Goal: Task Accomplishment & Management: Complete application form

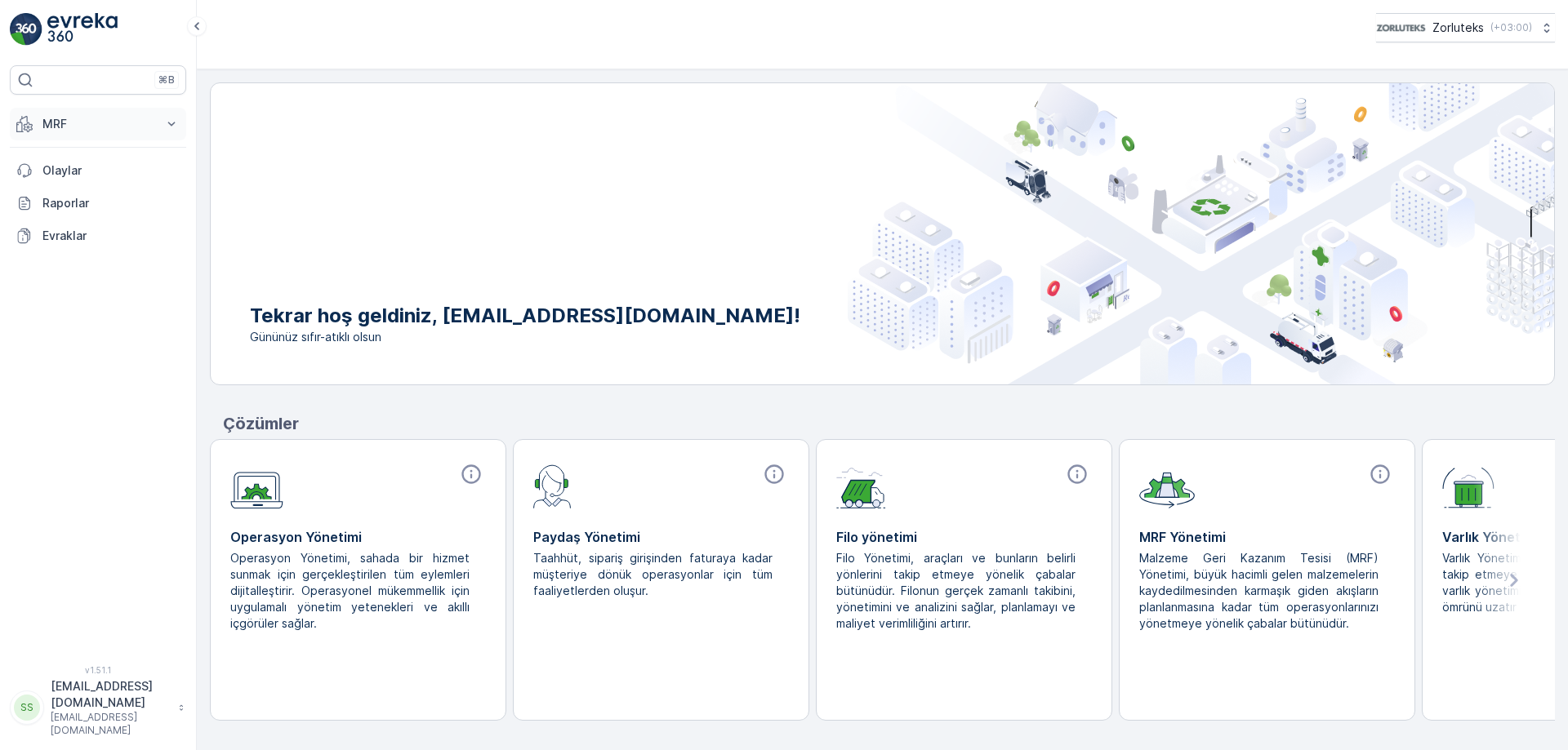
click at [101, 123] on p "MRF" at bounding box center [98, 123] width 111 height 16
click at [69, 177] on p "Gelen" at bounding box center [57, 174] width 33 height 16
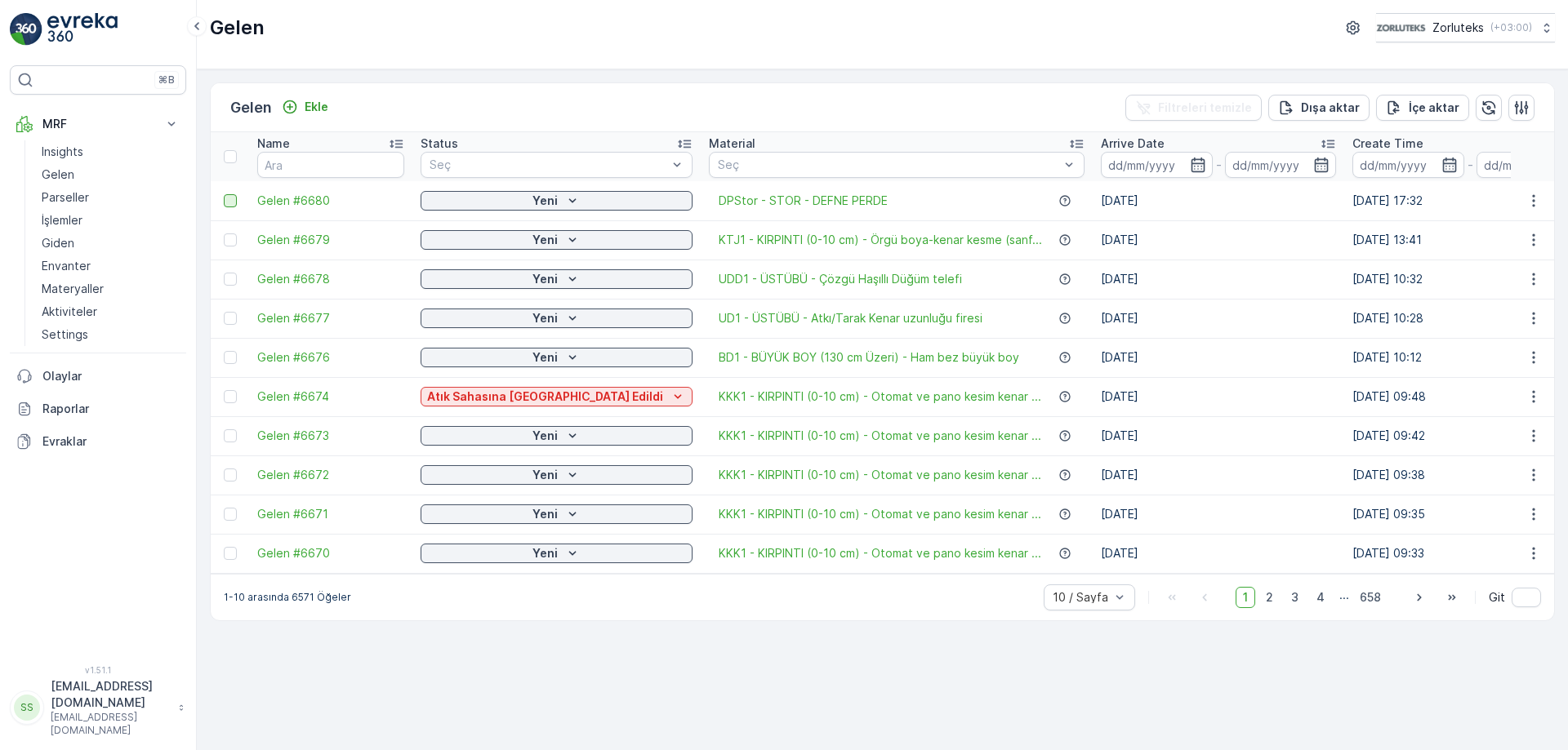
click at [234, 205] on div at bounding box center [230, 201] width 13 height 13
click at [223, 194] on input "checkbox" at bounding box center [223, 194] width 0 height 0
click at [1404, 101] on p "QR'ı yazdır" at bounding box center [1413, 107] width 62 height 16
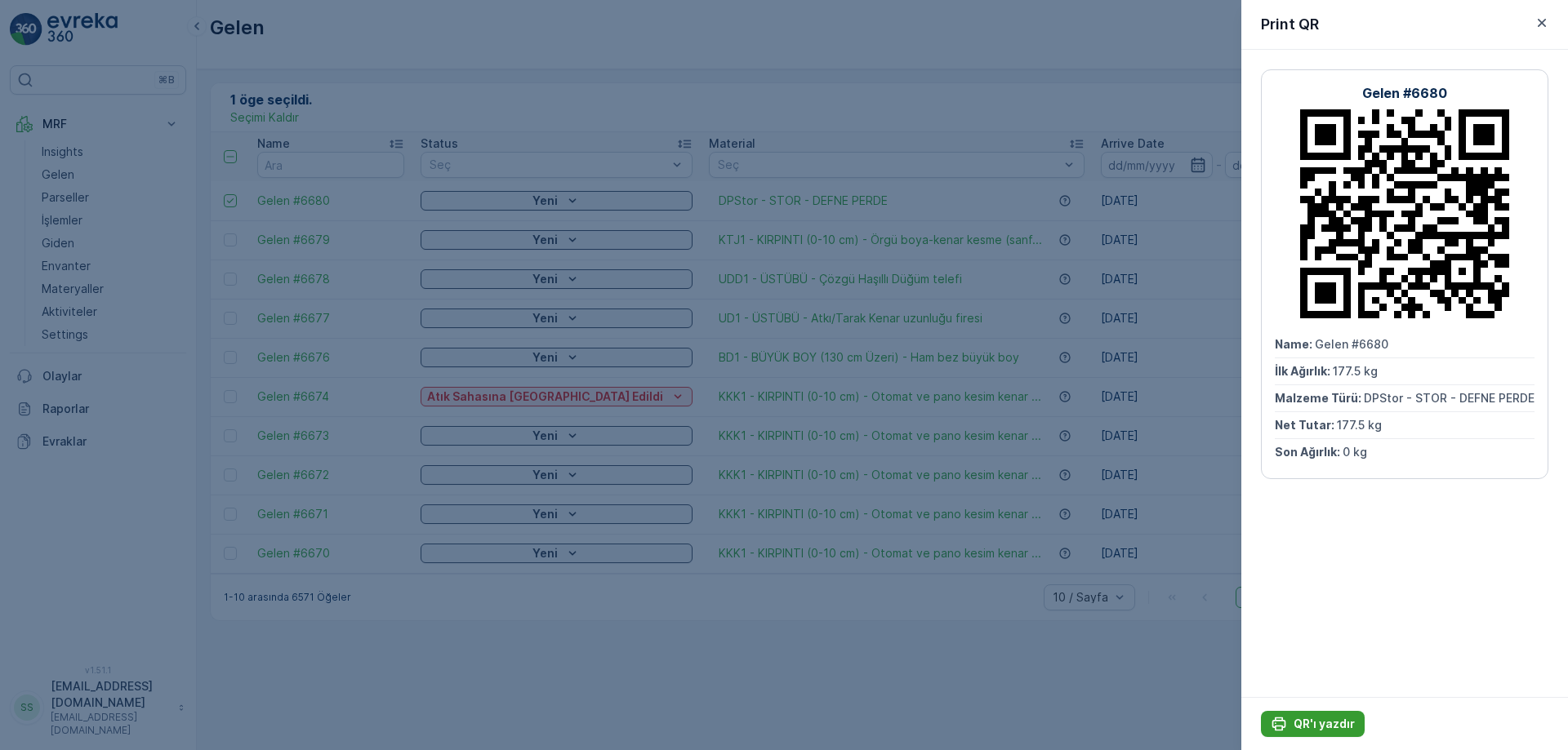
click at [1348, 728] on p "QR'ı yazdır" at bounding box center [1324, 724] width 61 height 16
click at [1545, 21] on icon "button" at bounding box center [1541, 23] width 16 height 16
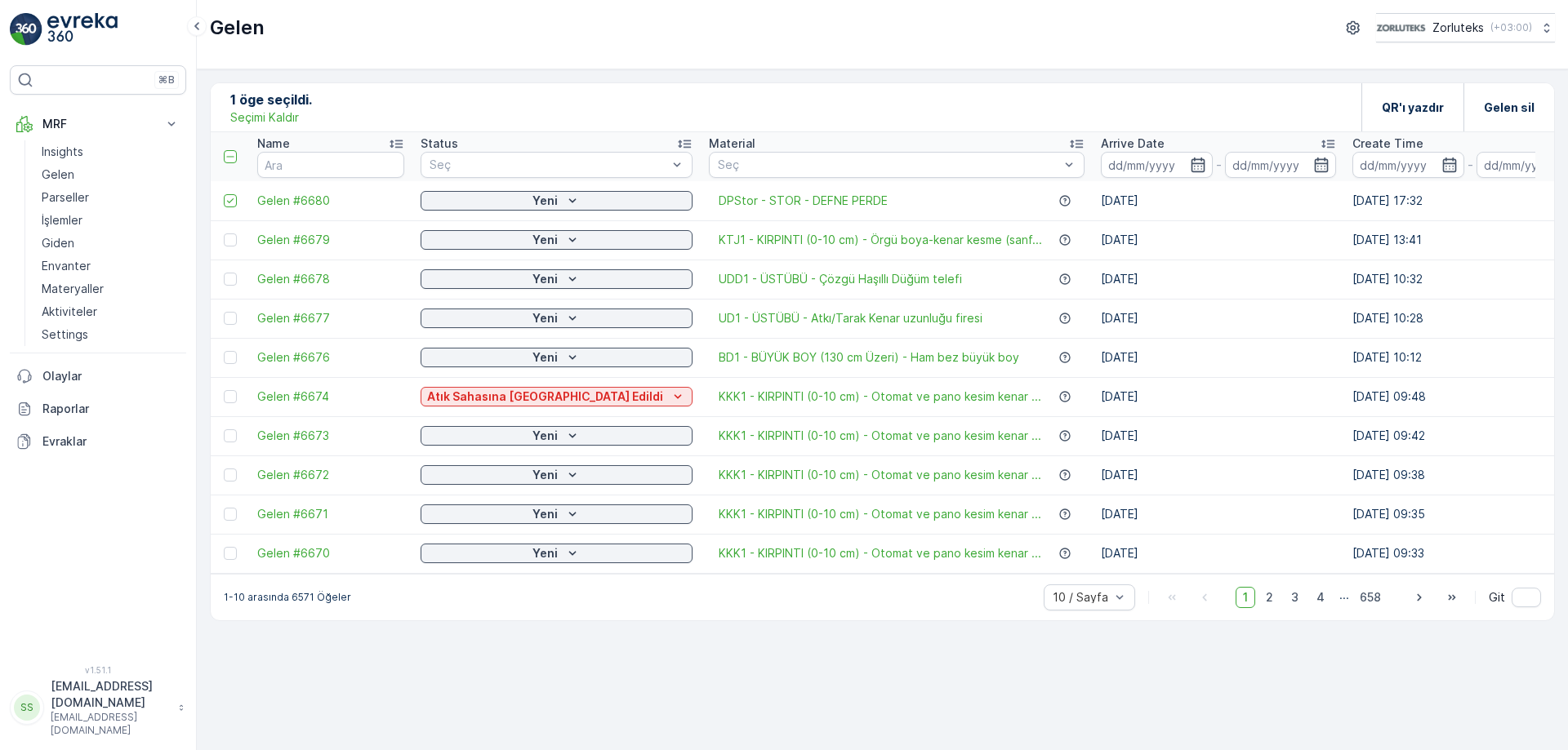
click at [60, 21] on img at bounding box center [82, 29] width 71 height 33
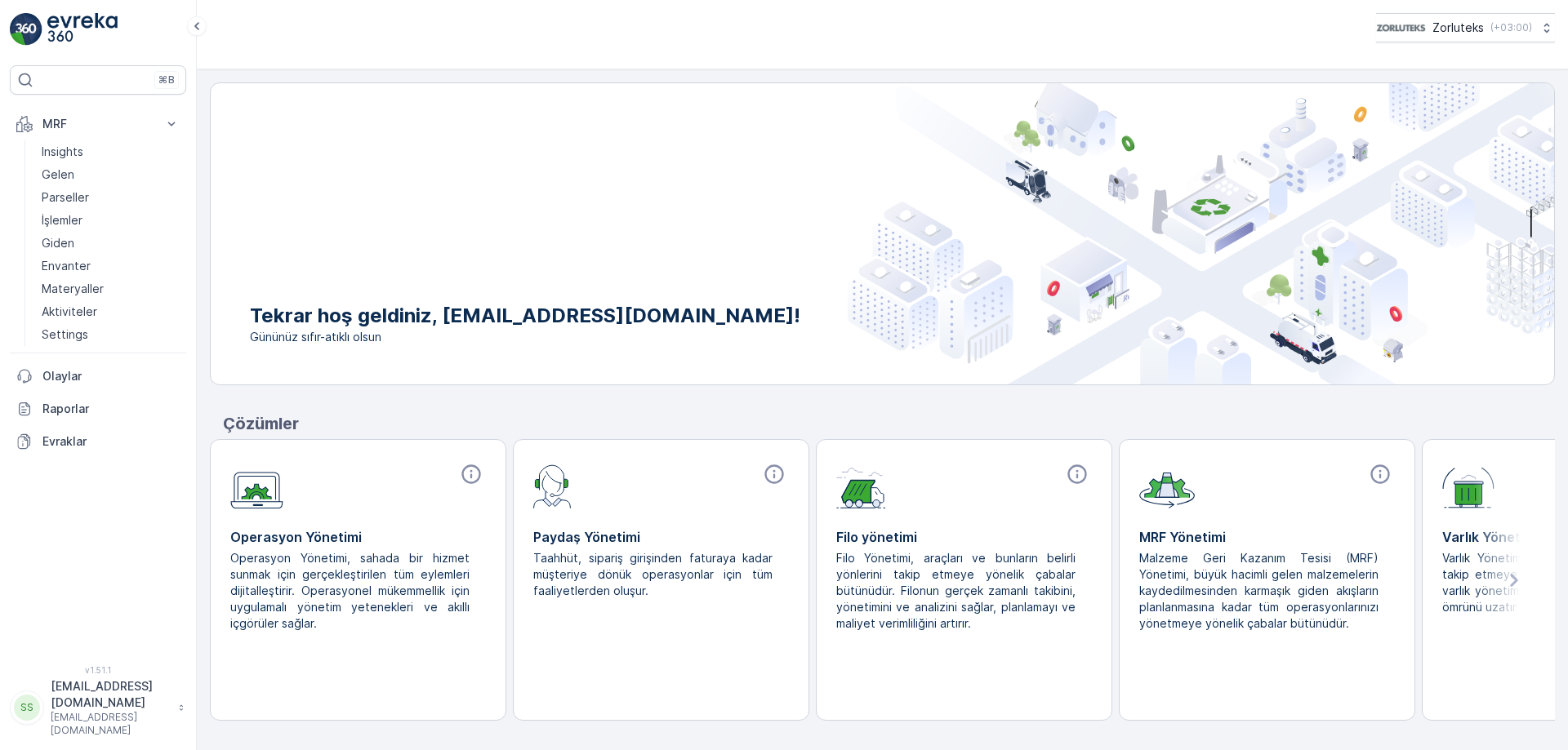
drag, startPoint x: 580, startPoint y: 156, endPoint x: 595, endPoint y: 33, distance: 123.9
click at [574, 150] on div "Tekrar hoş geldiniz, serkan.batir@defnetekstil.com! Gününüz sıfır-atıklı olsun" at bounding box center [547, 234] width 672 height 302
drag, startPoint x: 114, startPoint y: 709, endPoint x: 69, endPoint y: 449, distance: 263.9
click at [70, 454] on div "⌘B MRF Insights Gelen Parseller İşlemler Giden Envanter Materyaller Aktiviteler…" at bounding box center [97, 355] width 176 height 580
click at [171, 123] on icon at bounding box center [171, 123] width 16 height 16
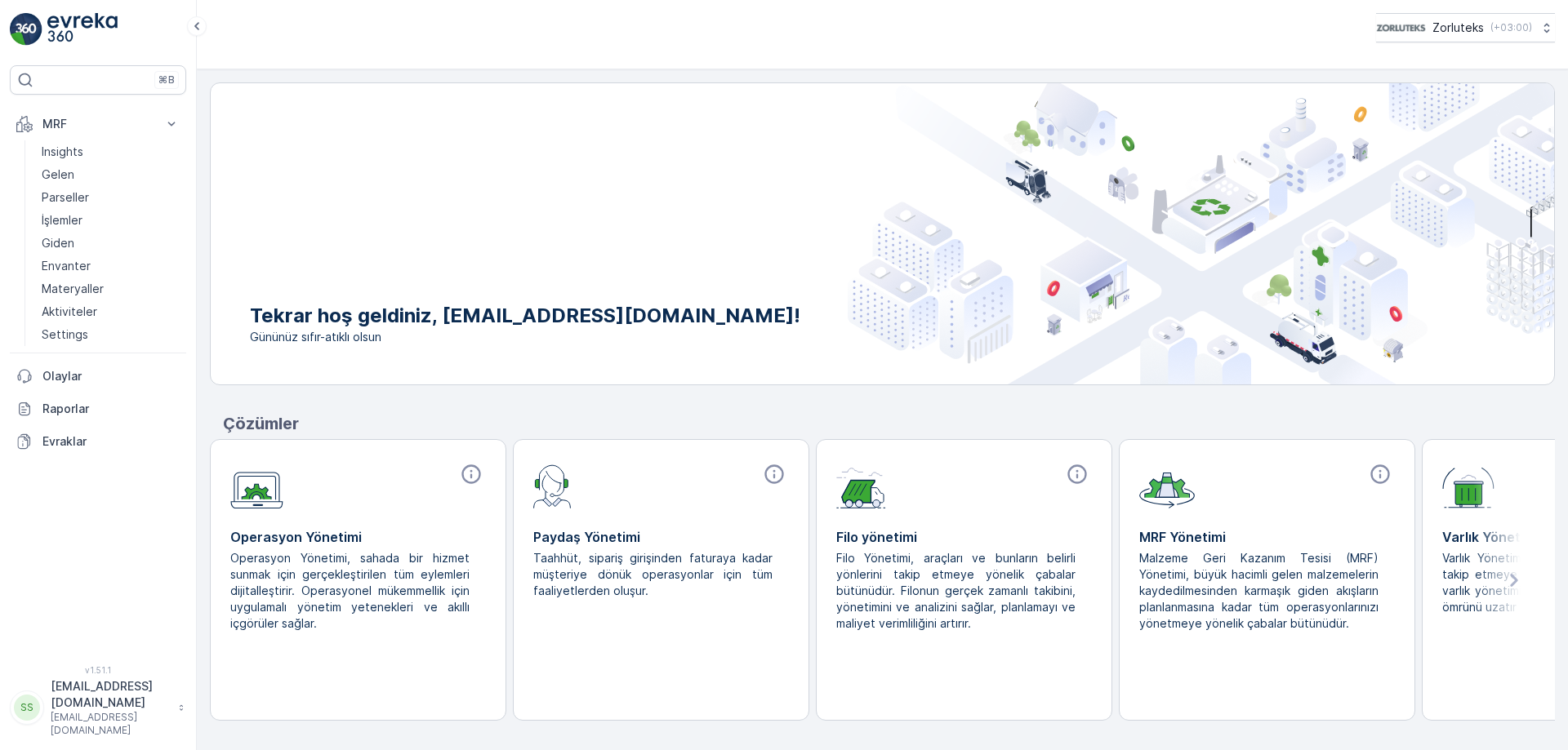
click at [147, 711] on p "serkan.batir@defnetekstil.com" at bounding box center [110, 694] width 120 height 33
click at [93, 676] on div "Çıkış Yap" at bounding box center [98, 681] width 170 height 23
click at [173, 121] on icon at bounding box center [171, 123] width 16 height 16
click at [89, 174] on link "Gelen" at bounding box center [110, 174] width 151 height 23
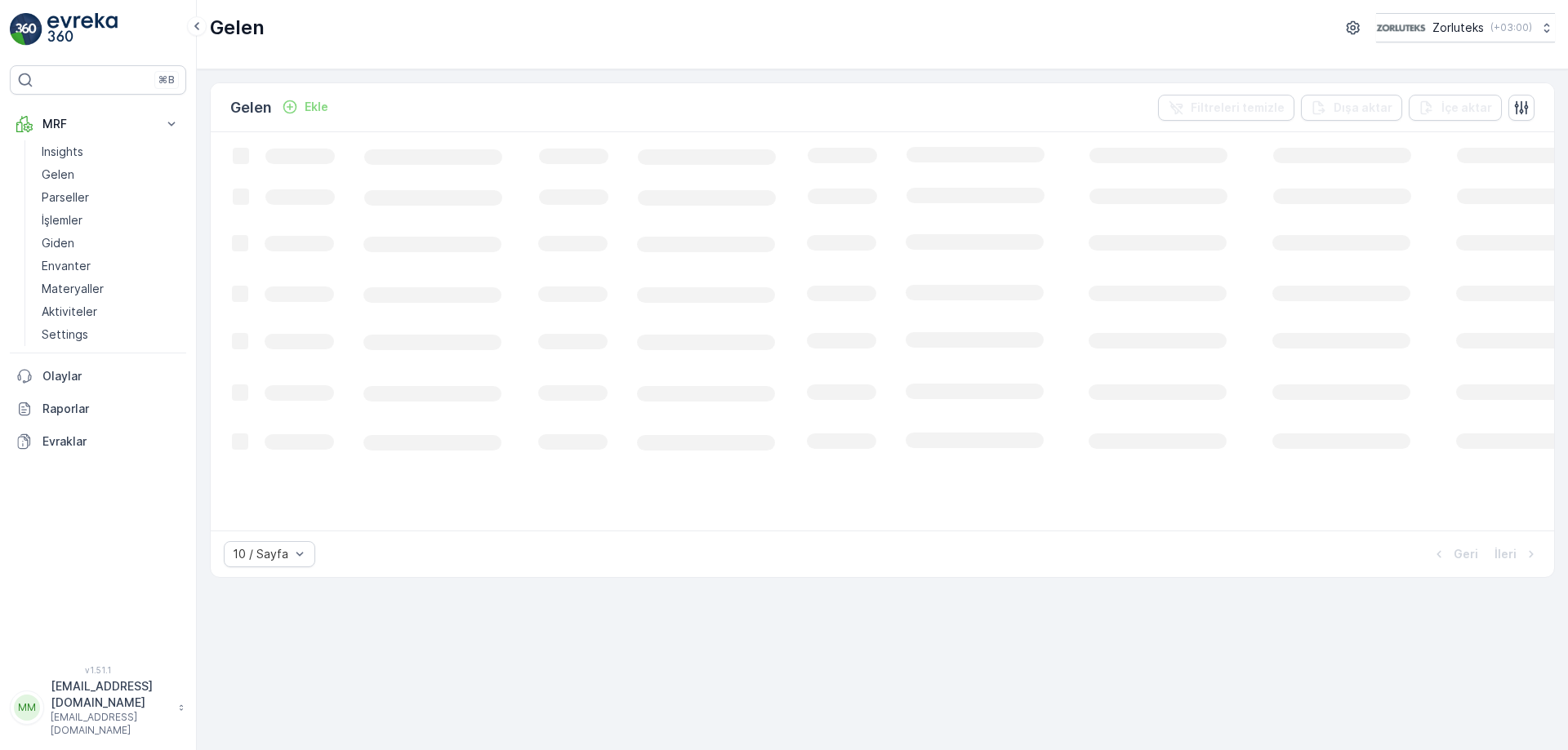
click at [316, 106] on p "Ekle" at bounding box center [316, 106] width 24 height 16
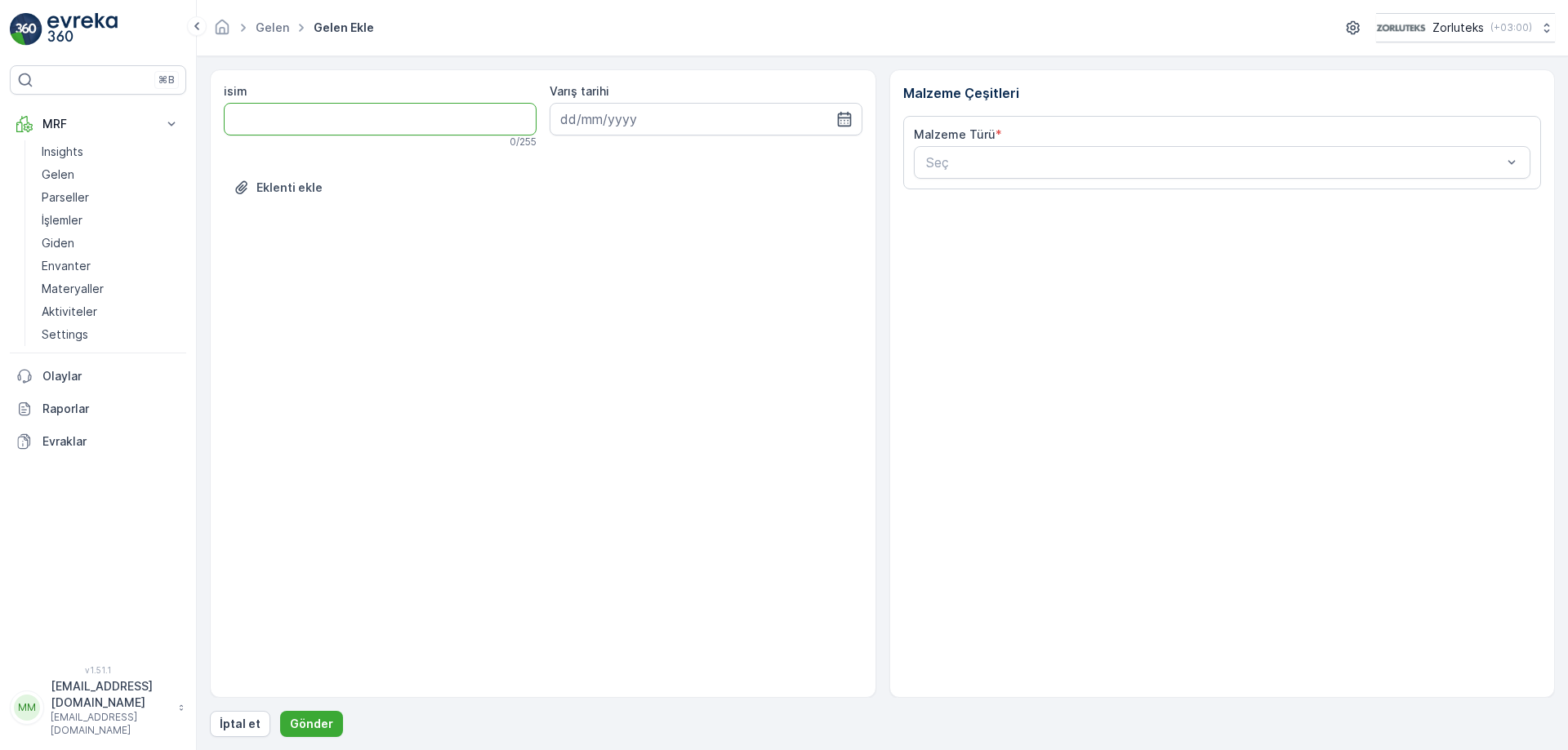
click at [363, 124] on input "isim" at bounding box center [380, 119] width 313 height 33
click at [636, 120] on input at bounding box center [706, 119] width 313 height 33
click at [689, 221] on div "3" at bounding box center [695, 223] width 26 height 26
type input "[DATE]"
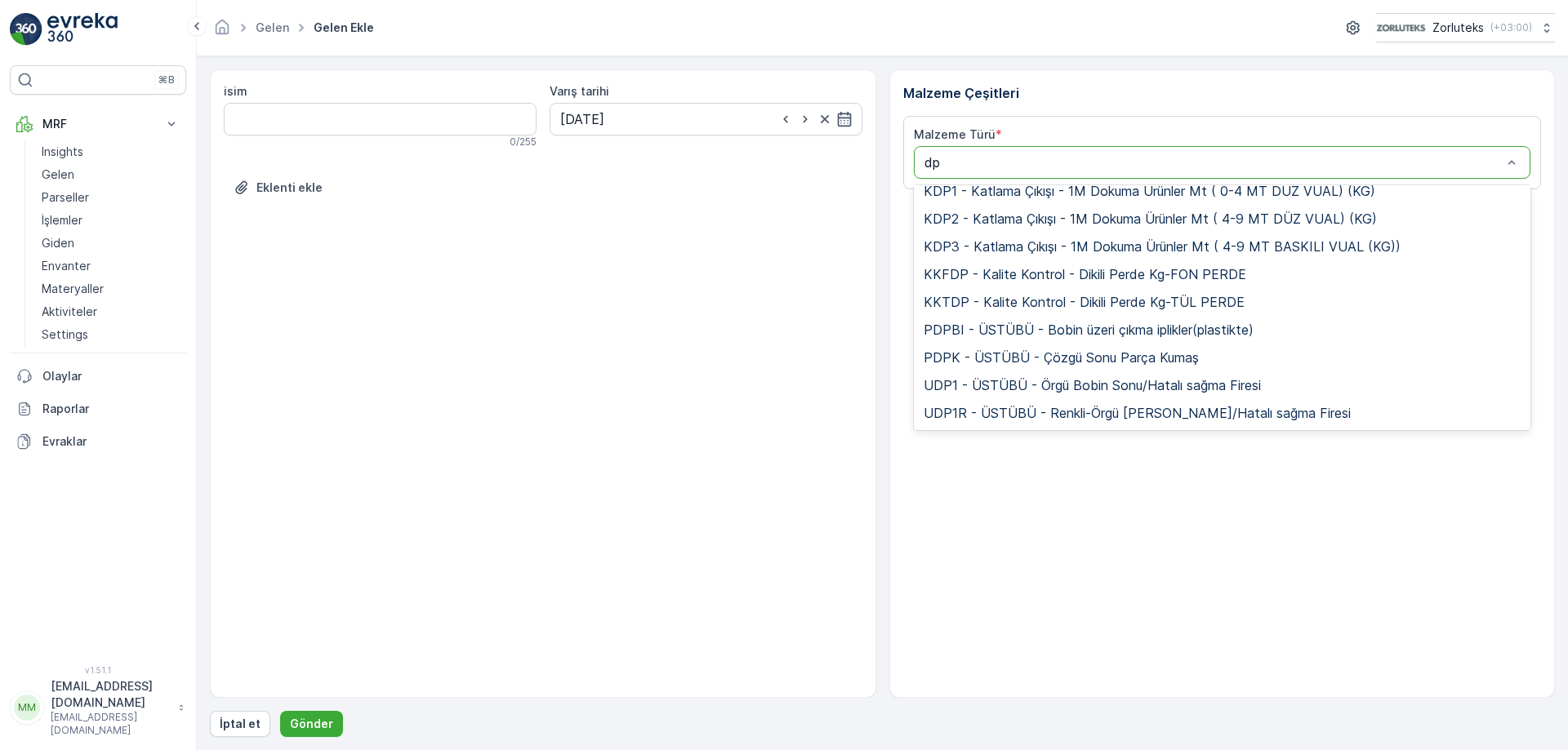
scroll to position [205, 0]
type input "dpk"
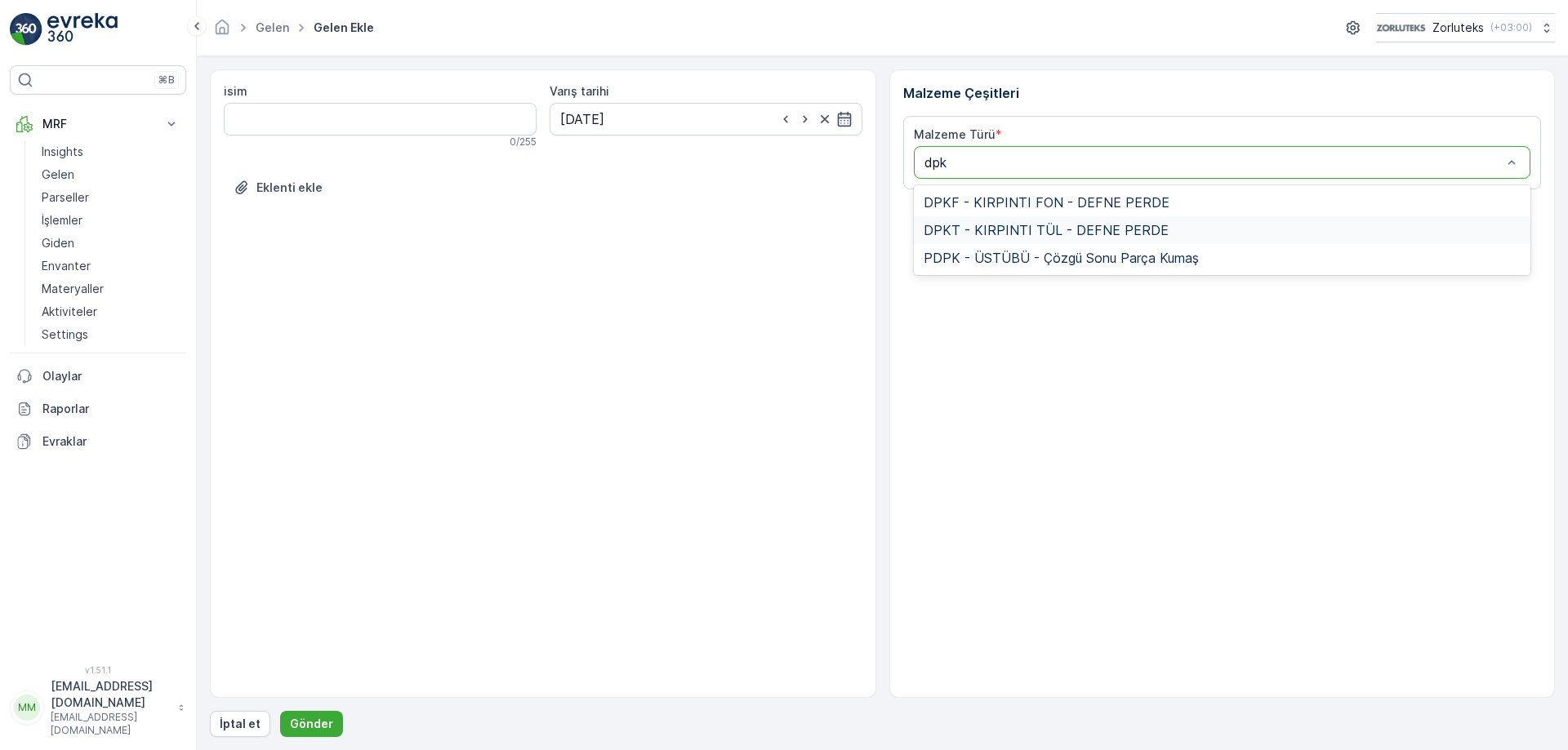
click at [1144, 231] on span "DPKT - KIRPINTI TÜL - DEFNE PERDE" at bounding box center [1046, 231] width 245 height 15
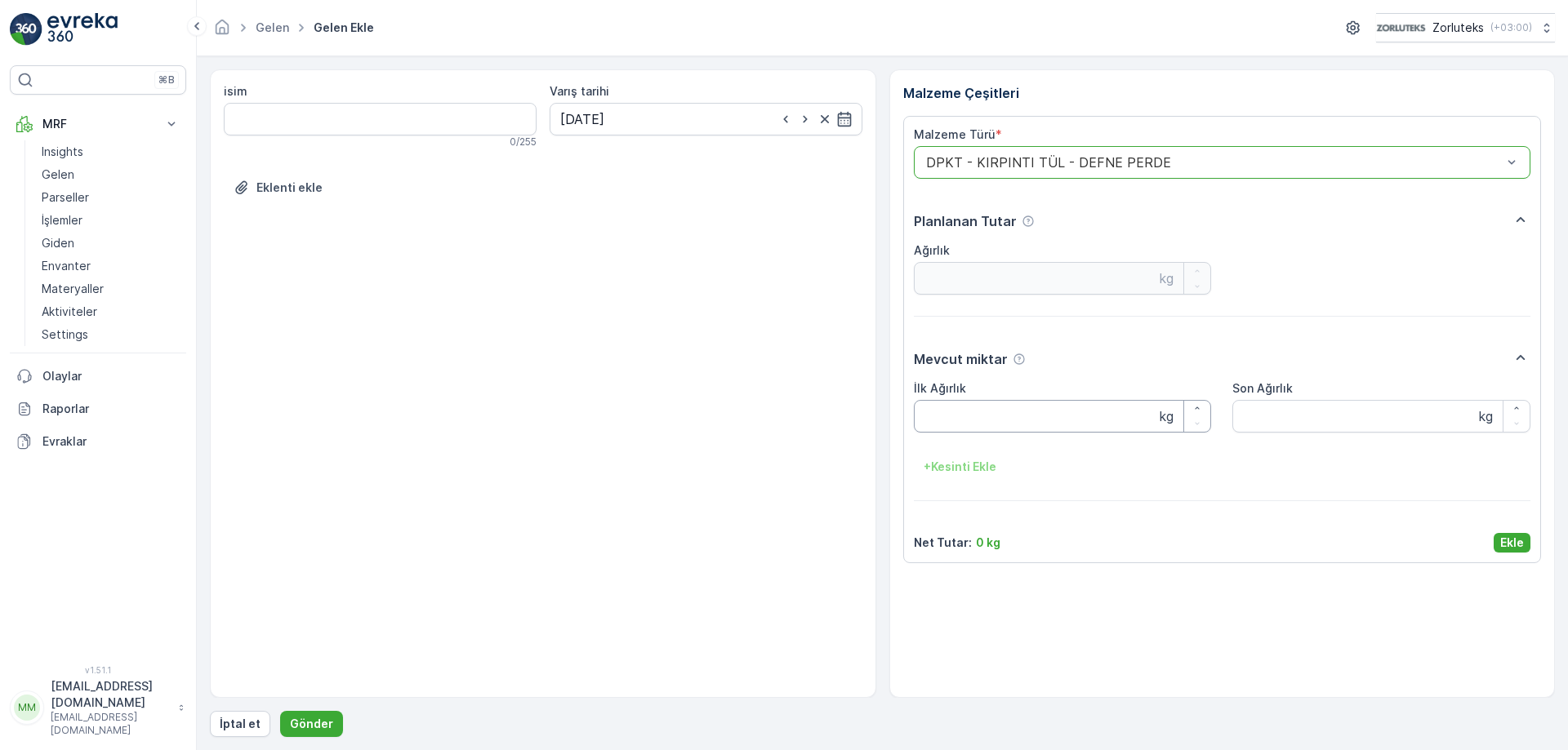
click at [1005, 419] on Ağırlık "İlk Ağırlık" at bounding box center [1063, 416] width 298 height 33
click at [921, 411] on Ağırlık "11" at bounding box center [1063, 416] width 298 height 33
type Ağırlık "33"
click at [1517, 540] on p "Ekle" at bounding box center [1511, 543] width 24 height 16
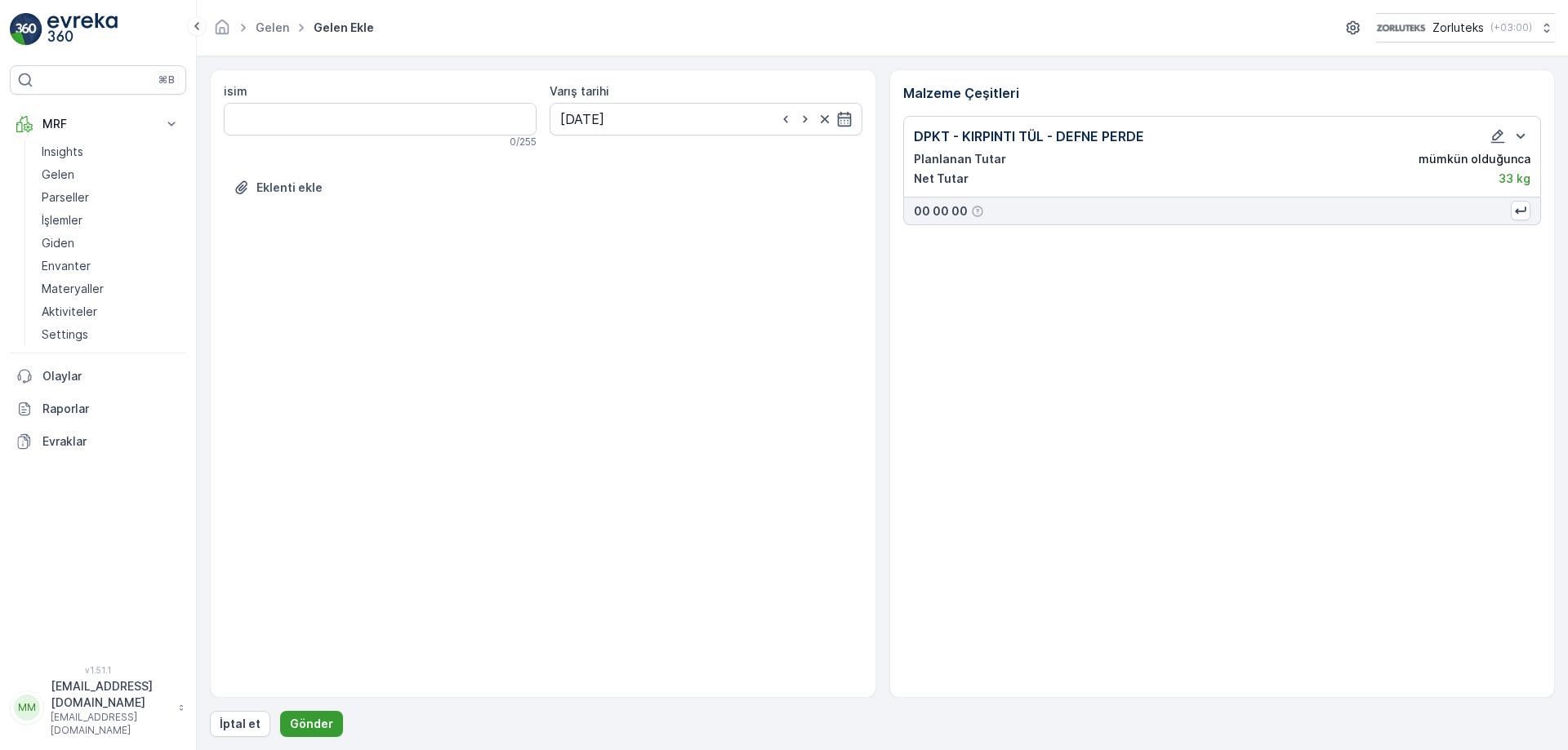
click at [301, 714] on button "Gönder" at bounding box center [311, 725] width 63 height 26
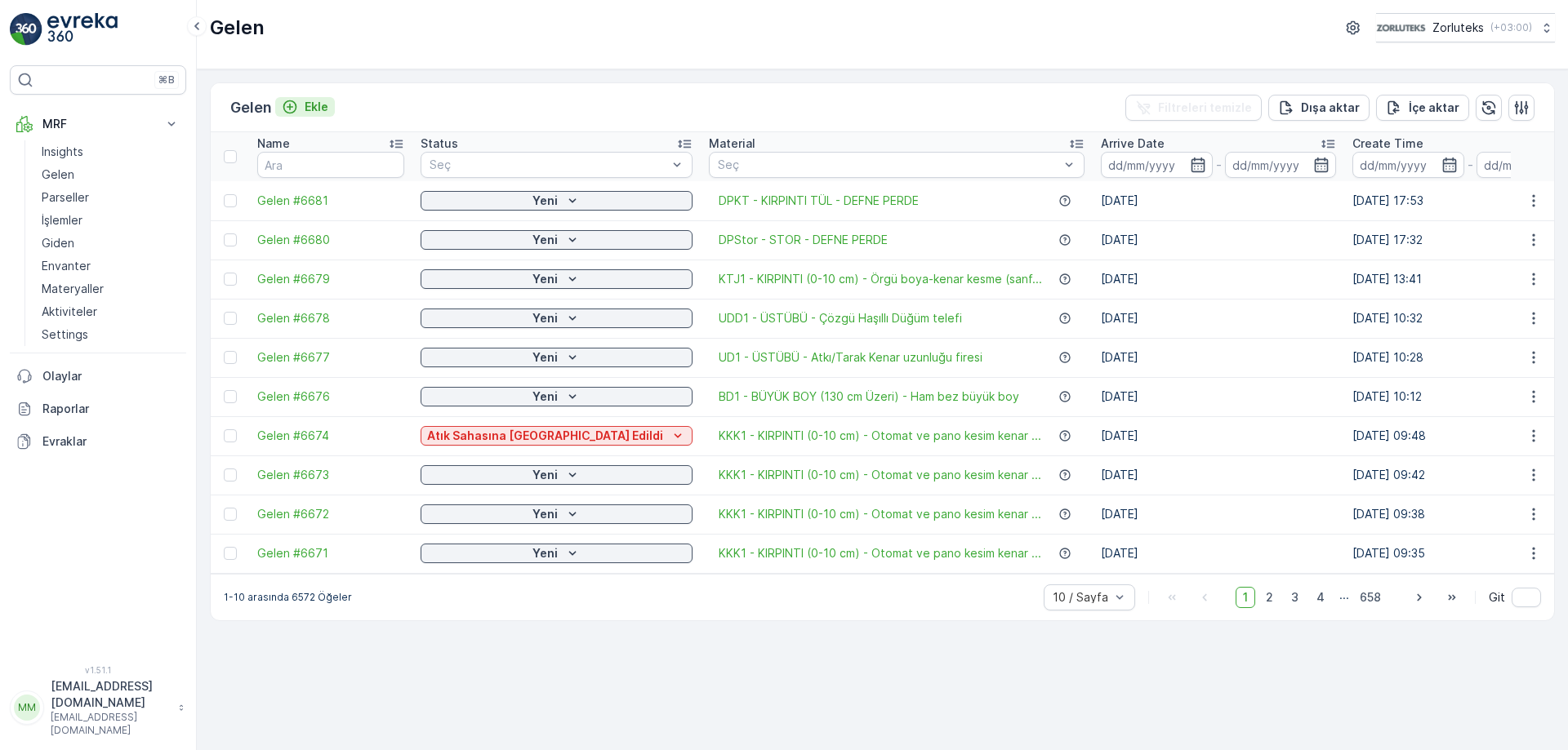
click at [318, 103] on p "Ekle" at bounding box center [316, 106] width 24 height 16
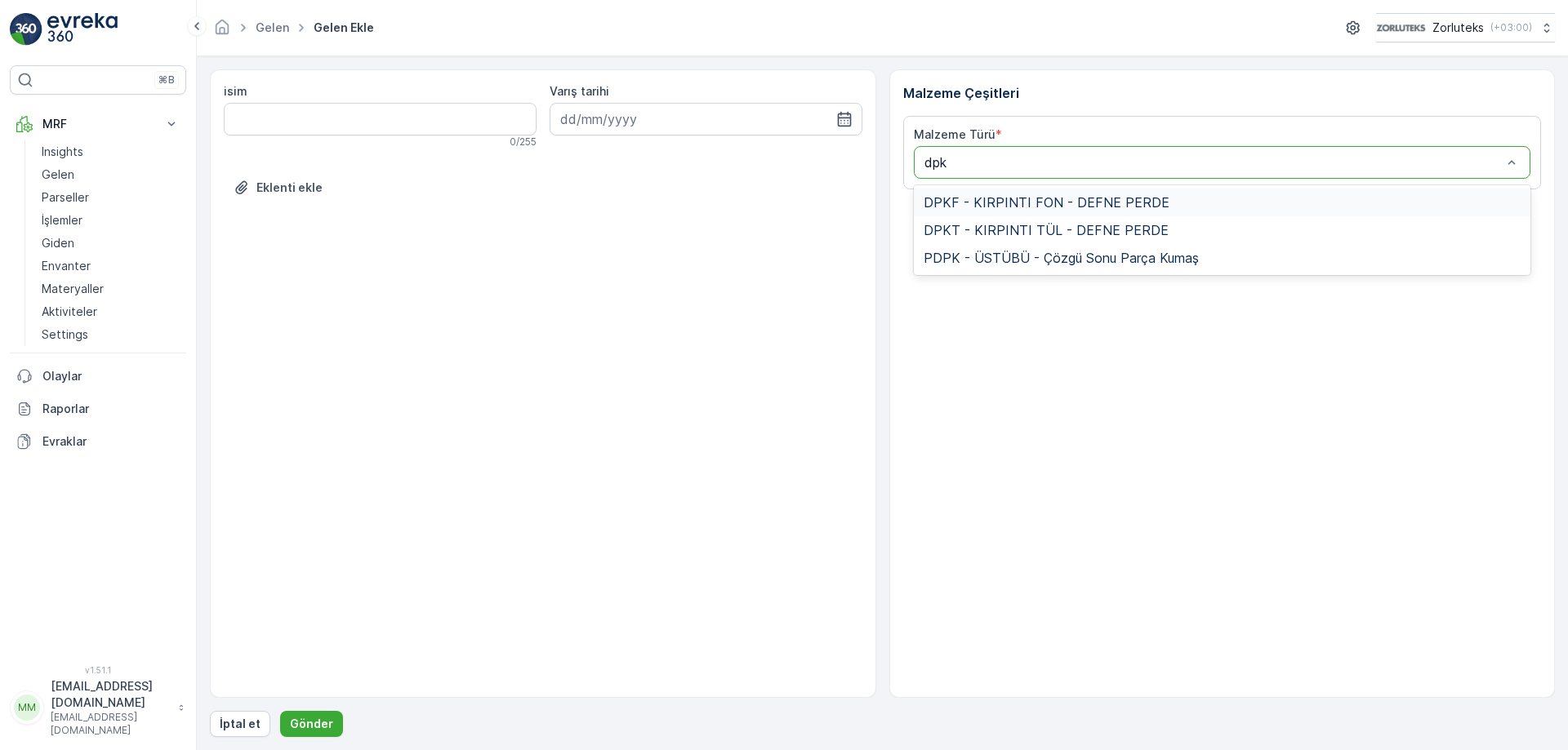
type input "dpkf"
click at [1102, 204] on span "DPKF - KIRPINTI FON - DEFNE PERDE" at bounding box center [1046, 203] width 246 height 15
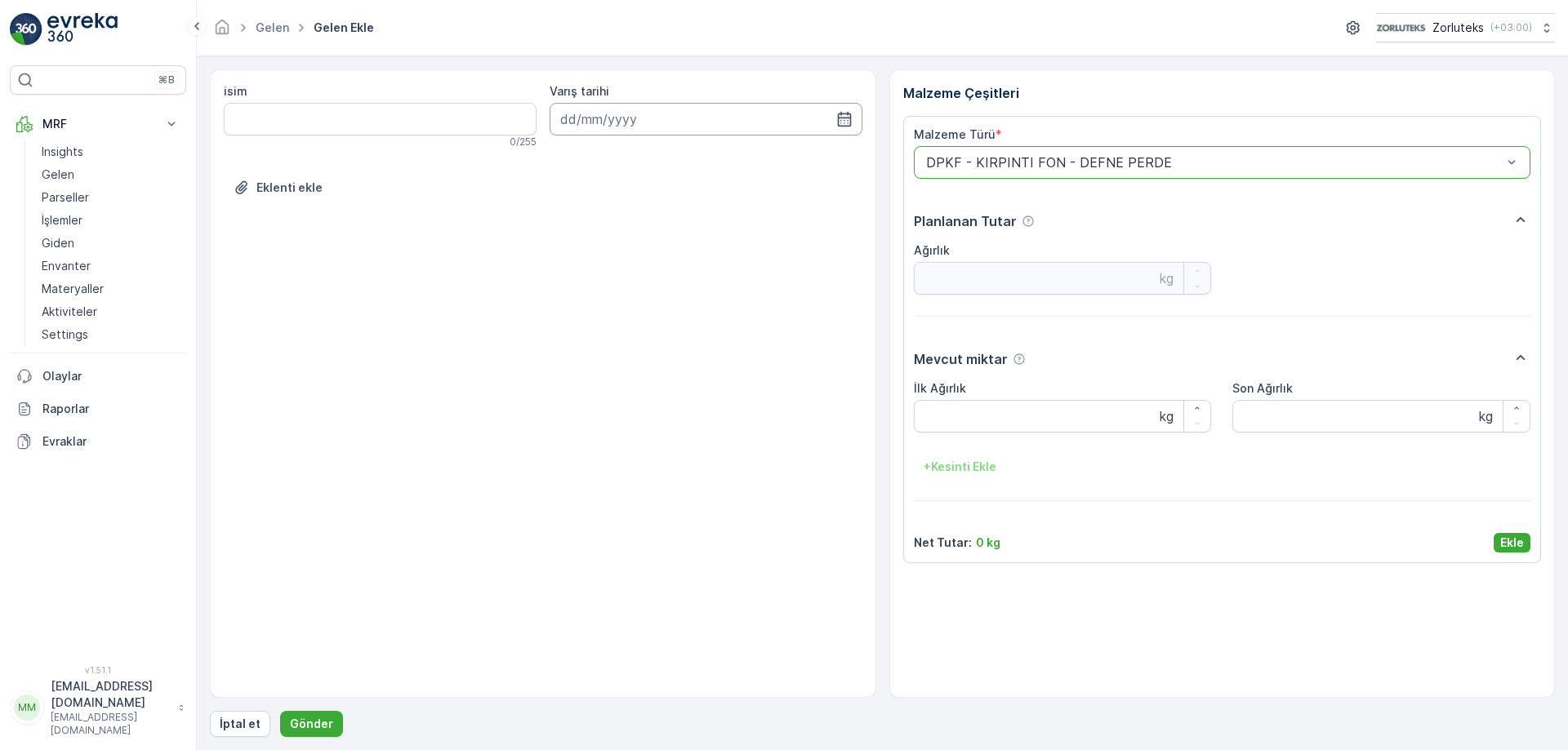
click at [658, 120] on input at bounding box center [706, 119] width 313 height 33
click at [692, 223] on div "3" at bounding box center [695, 223] width 26 height 26
type input "[DATE]"
click at [979, 410] on Ağırlık "İlk Ağırlık" at bounding box center [1063, 416] width 298 height 33
type Ağırlık "90"
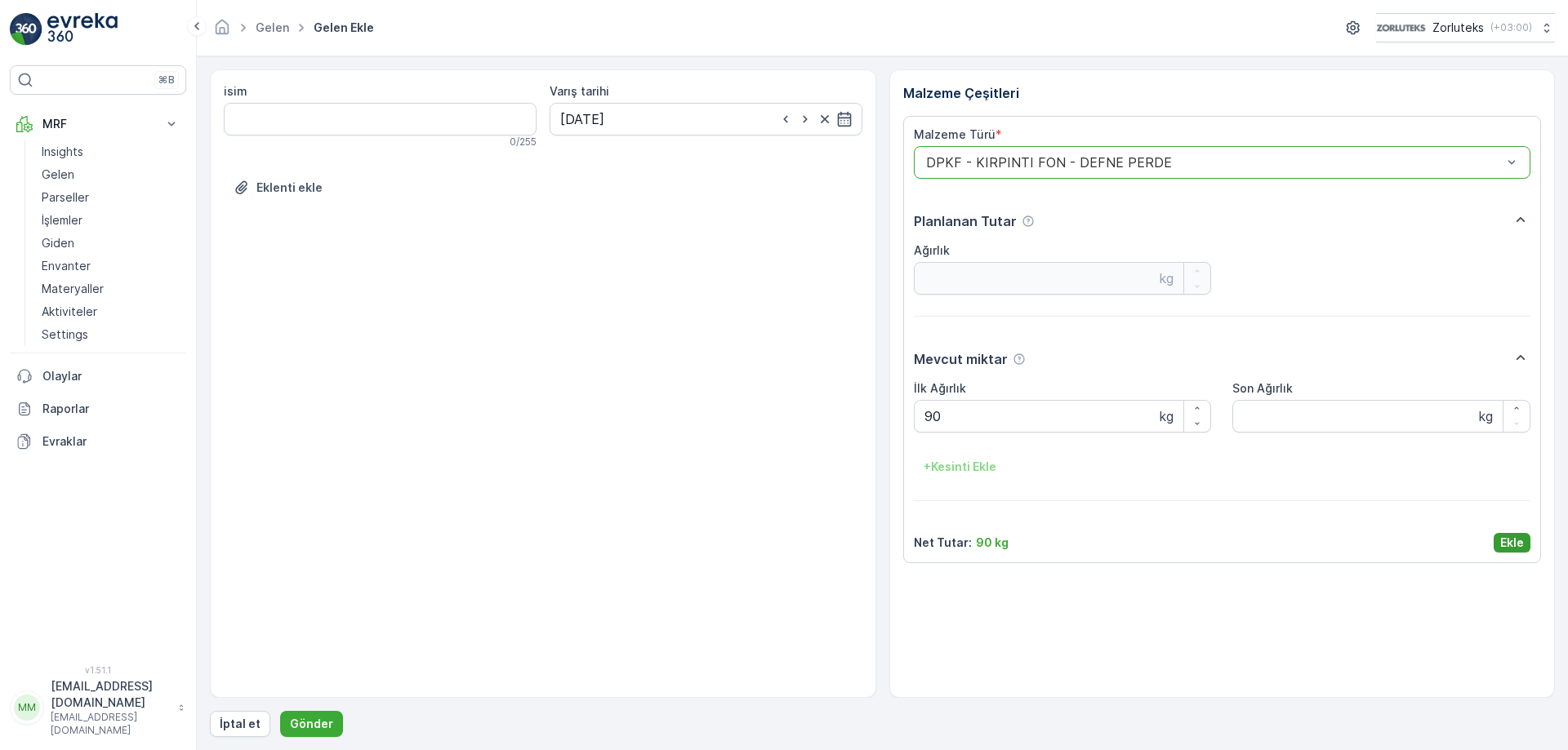
click at [1503, 545] on p "Ekle" at bounding box center [1511, 543] width 24 height 16
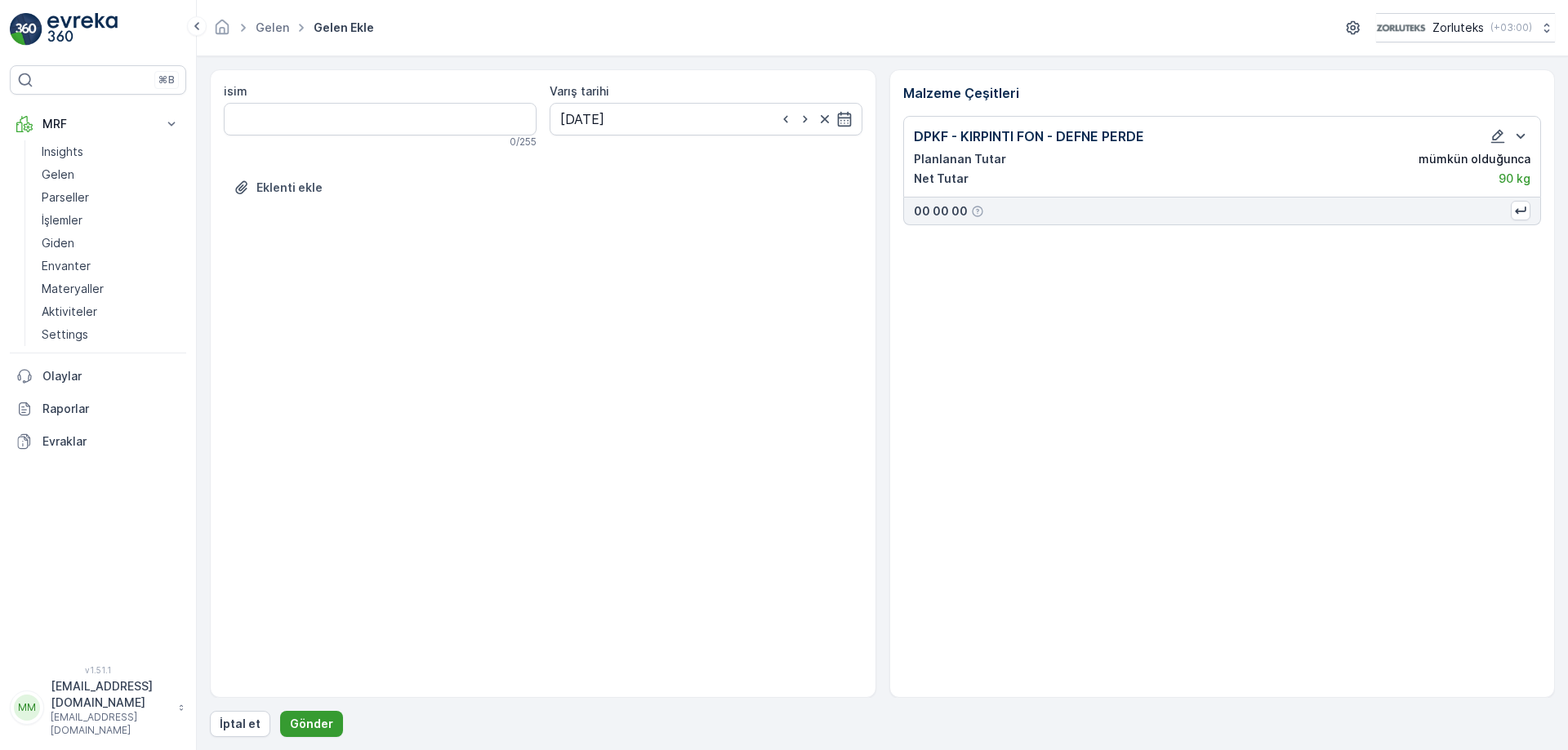
click at [308, 725] on p "Gönder" at bounding box center [312, 724] width 43 height 16
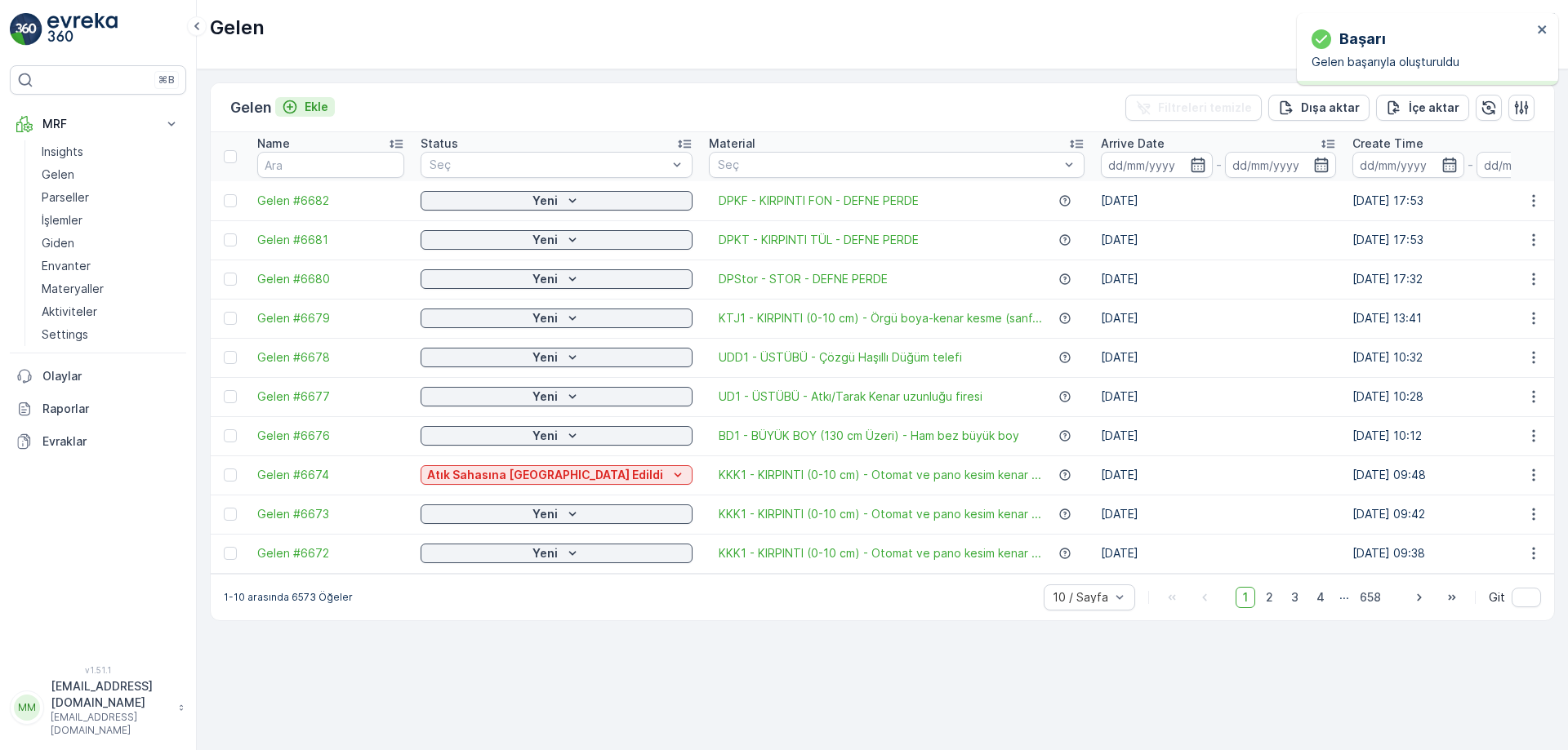
click at [295, 104] on icon "Ekle" at bounding box center [289, 106] width 16 height 16
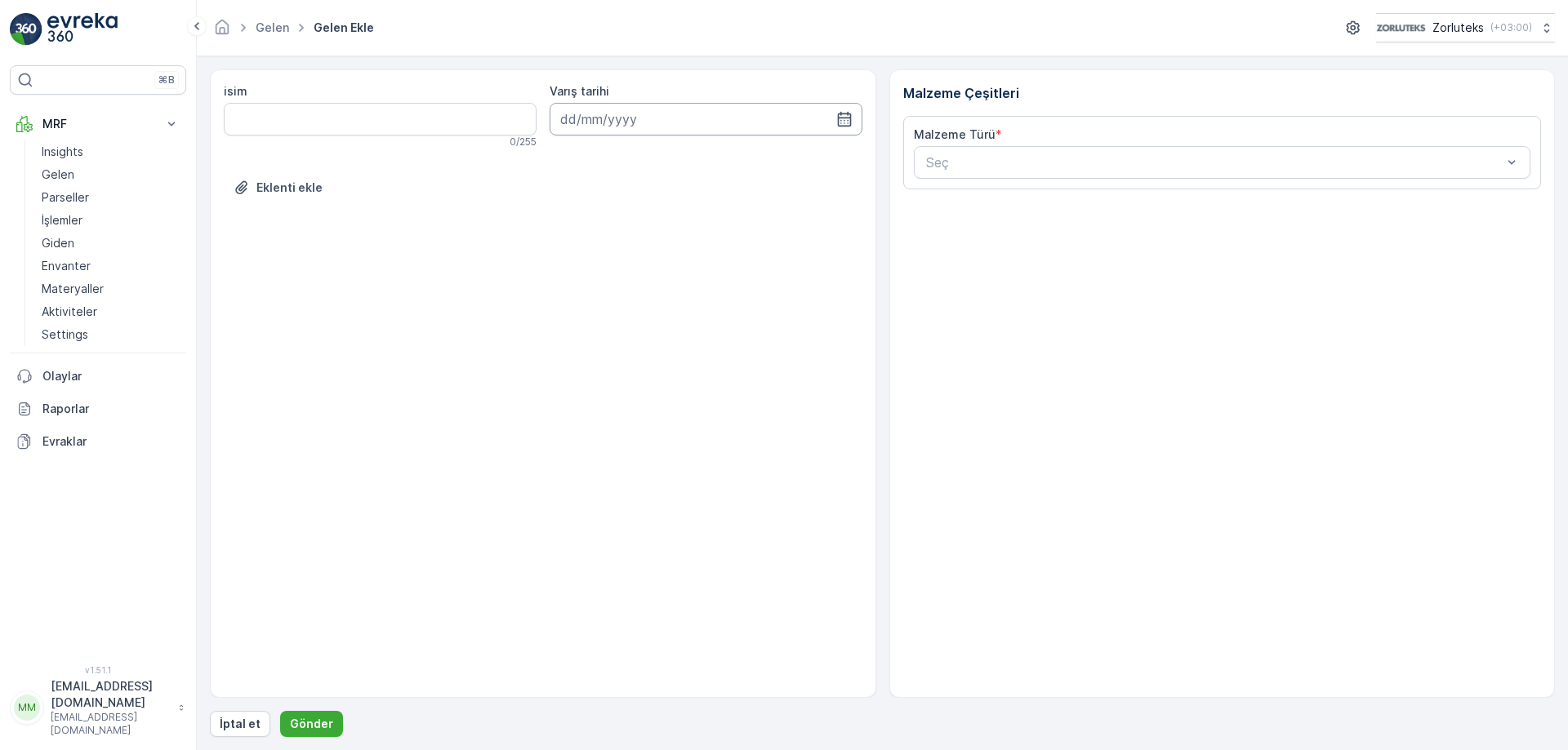
click at [651, 124] on input at bounding box center [706, 119] width 313 height 33
click at [701, 220] on div "3" at bounding box center [695, 223] width 26 height 26
type input "[DATE]"
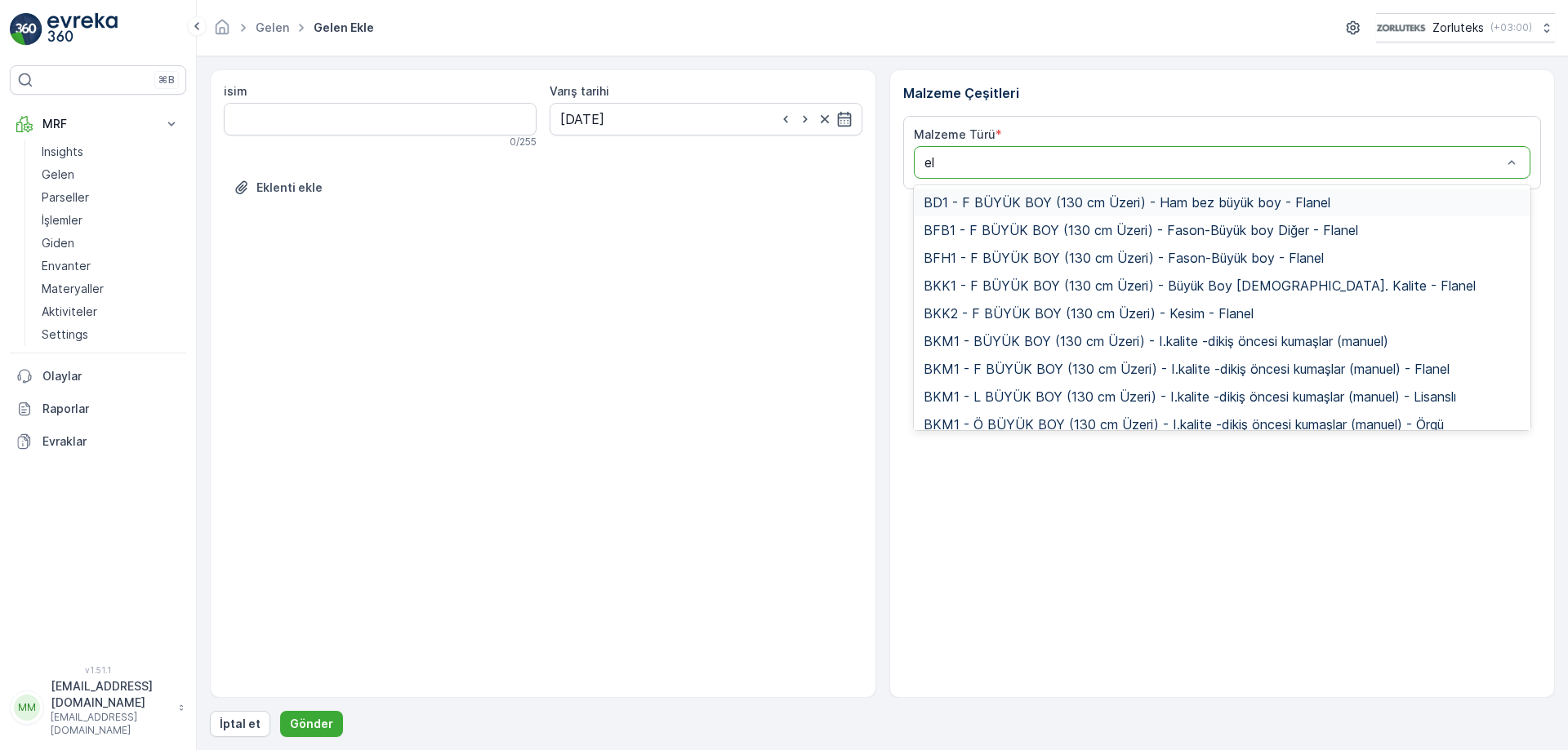
type input "[PERSON_NAME]"
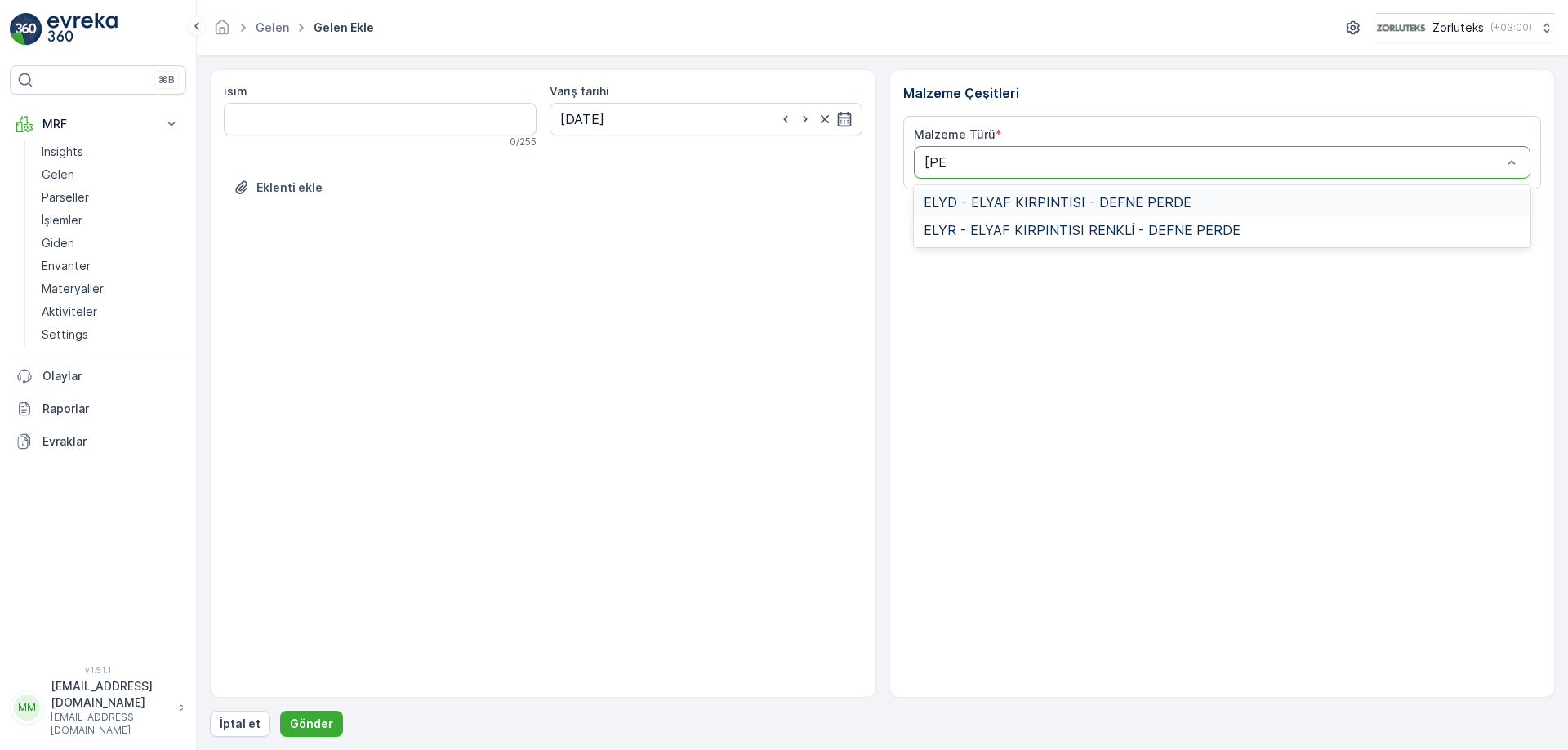
click at [1073, 198] on span "ELYD - ELYAF KIRPINTISI - DEFNE PERDE" at bounding box center [1057, 203] width 268 height 15
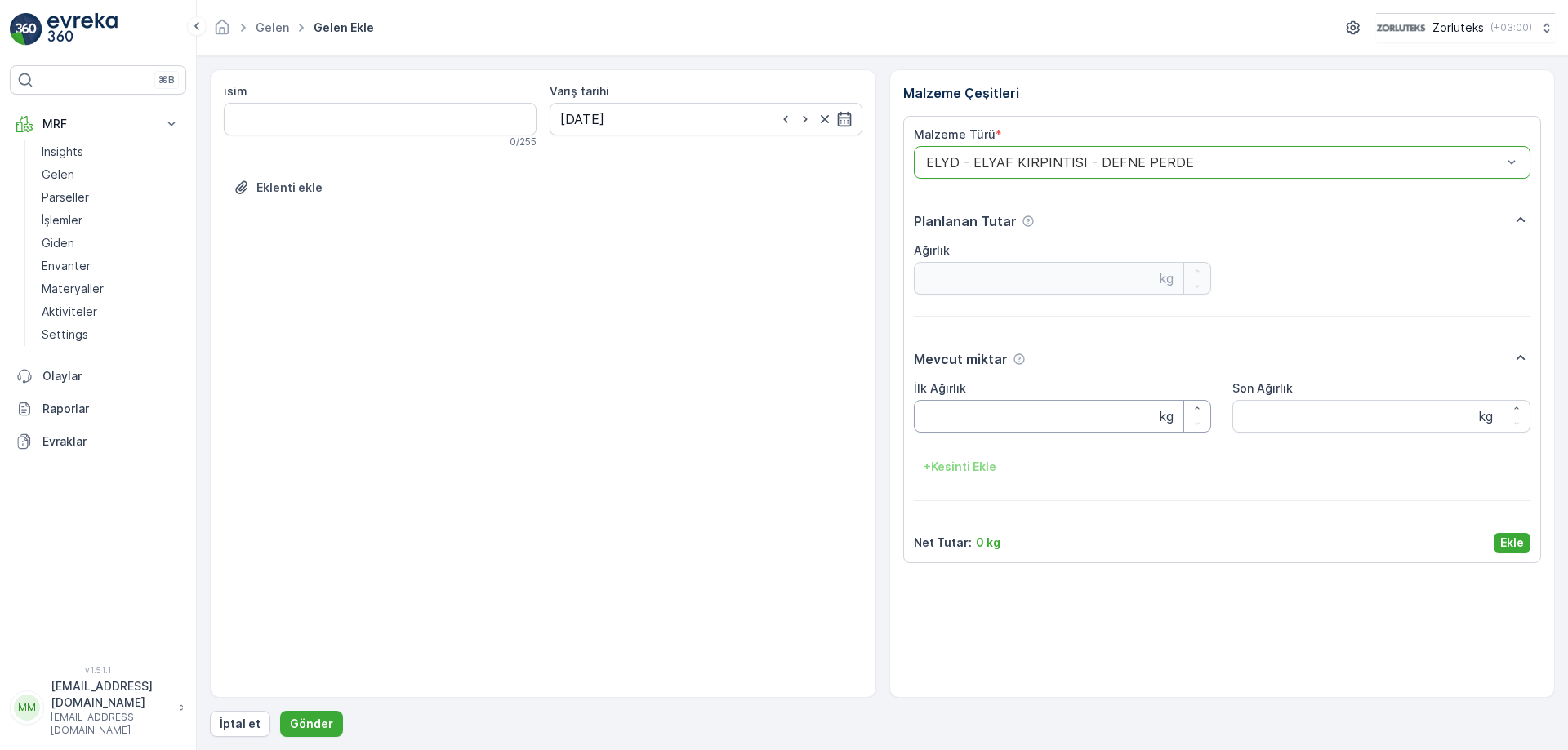
click at [966, 407] on Ağırlık "İlk Ağırlık" at bounding box center [1063, 416] width 298 height 33
type Ağırlık "9"
click at [1507, 535] on p "Ekle" at bounding box center [1511, 543] width 24 height 16
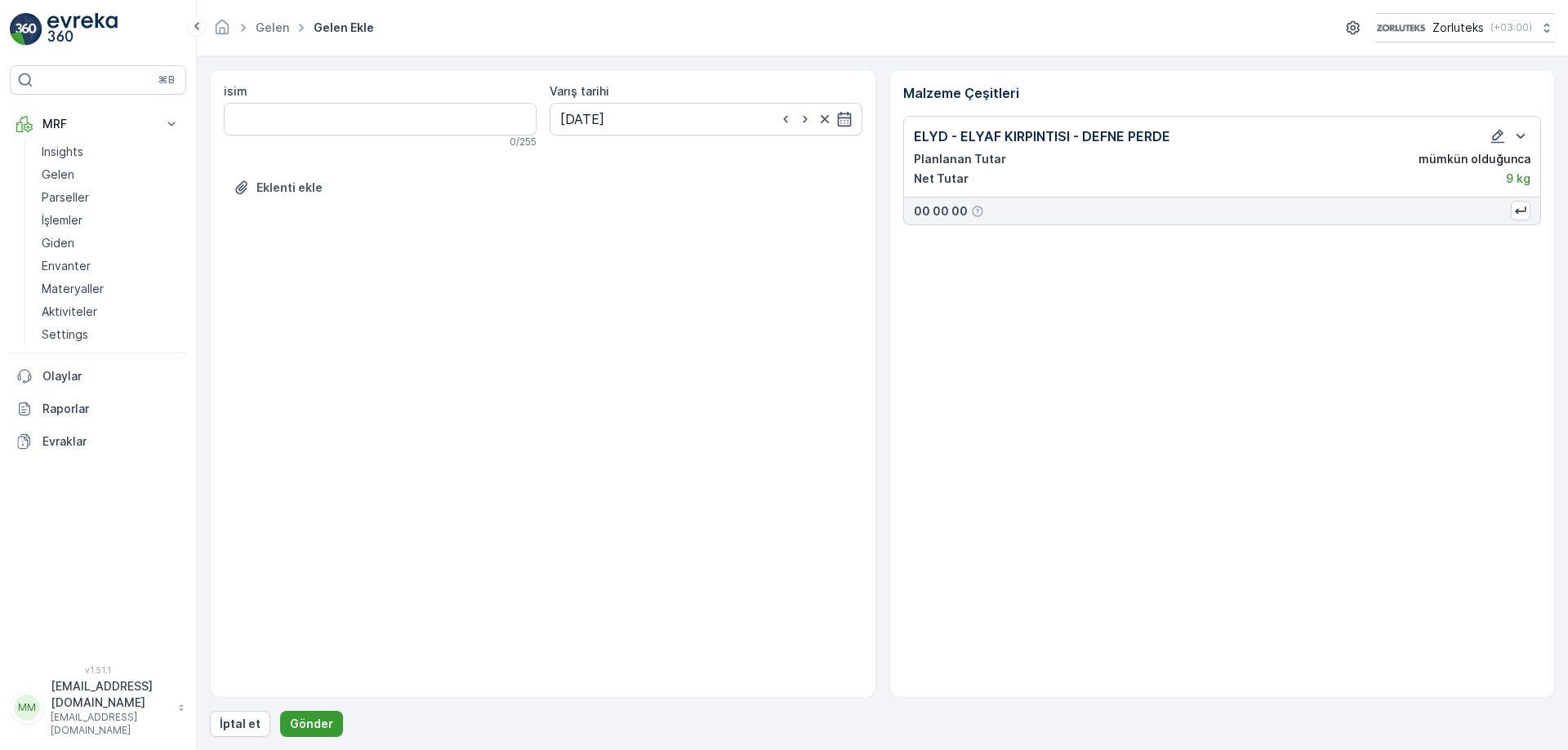
click at [302, 725] on p "Gönder" at bounding box center [312, 724] width 43 height 16
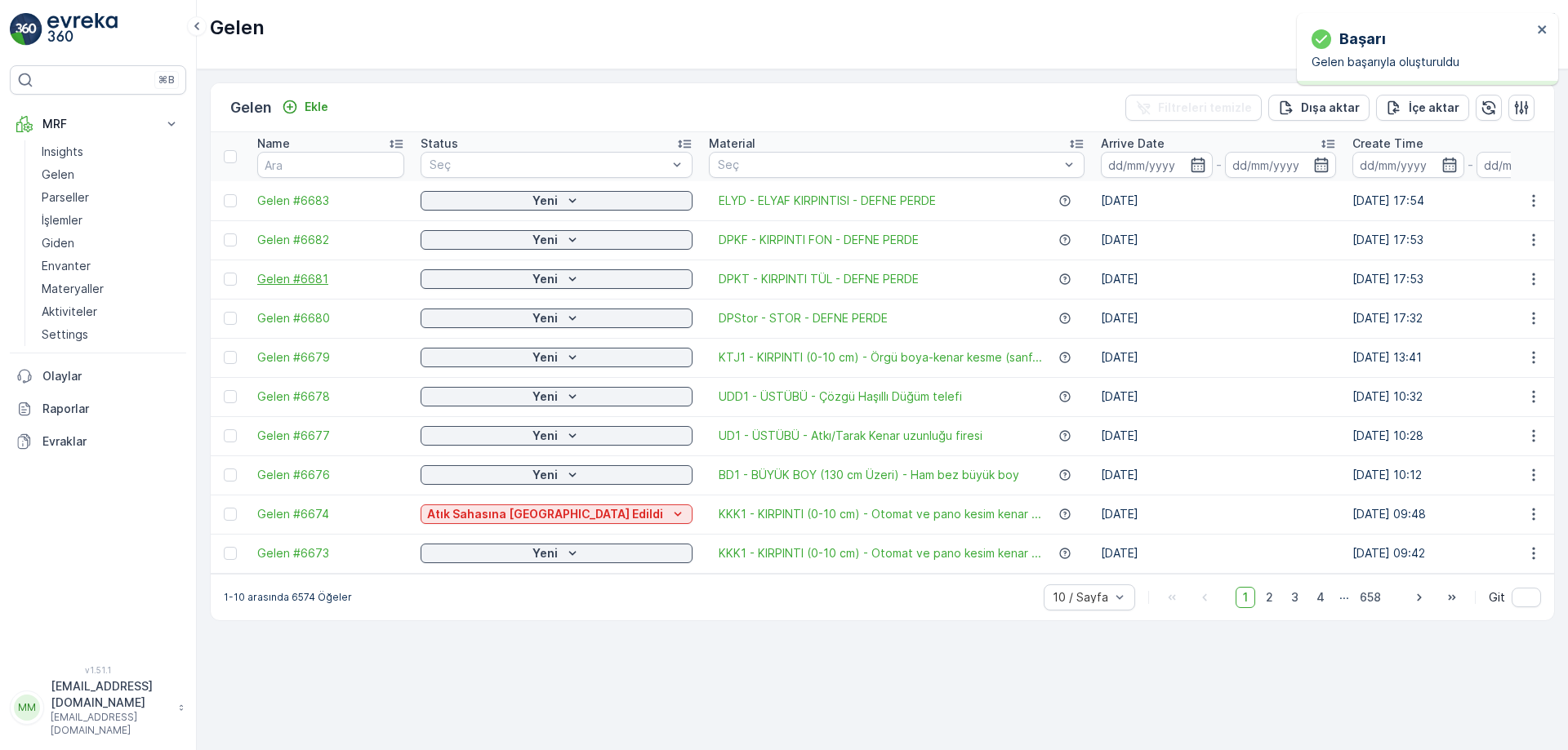
drag, startPoint x: 233, startPoint y: 281, endPoint x: 259, endPoint y: 285, distance: 26.3
click at [233, 280] on div at bounding box center [230, 279] width 13 height 13
click at [223, 272] on input "checkbox" at bounding box center [223, 272] width 0 height 0
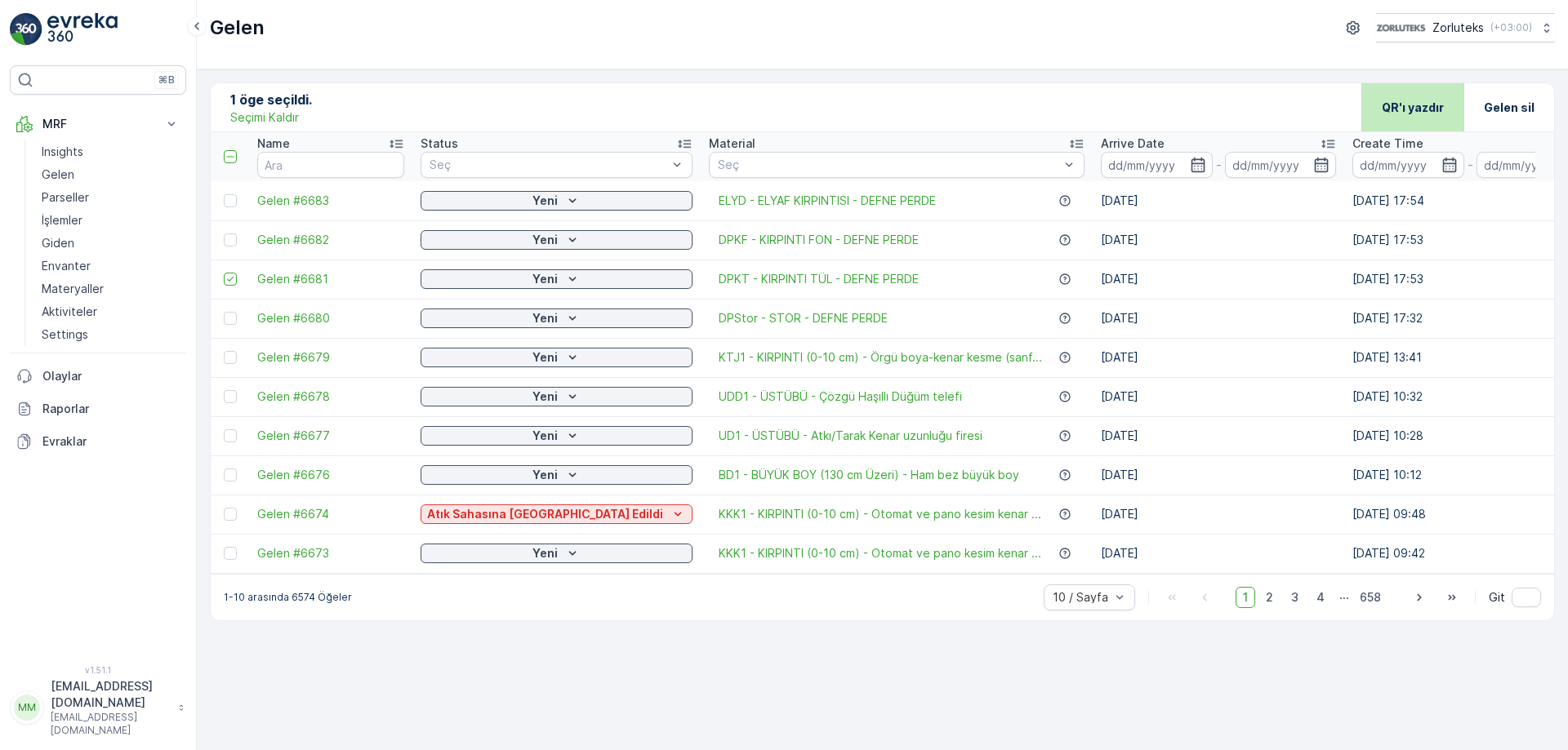
click at [1411, 107] on p "QR'ı yazdır" at bounding box center [1413, 107] width 62 height 16
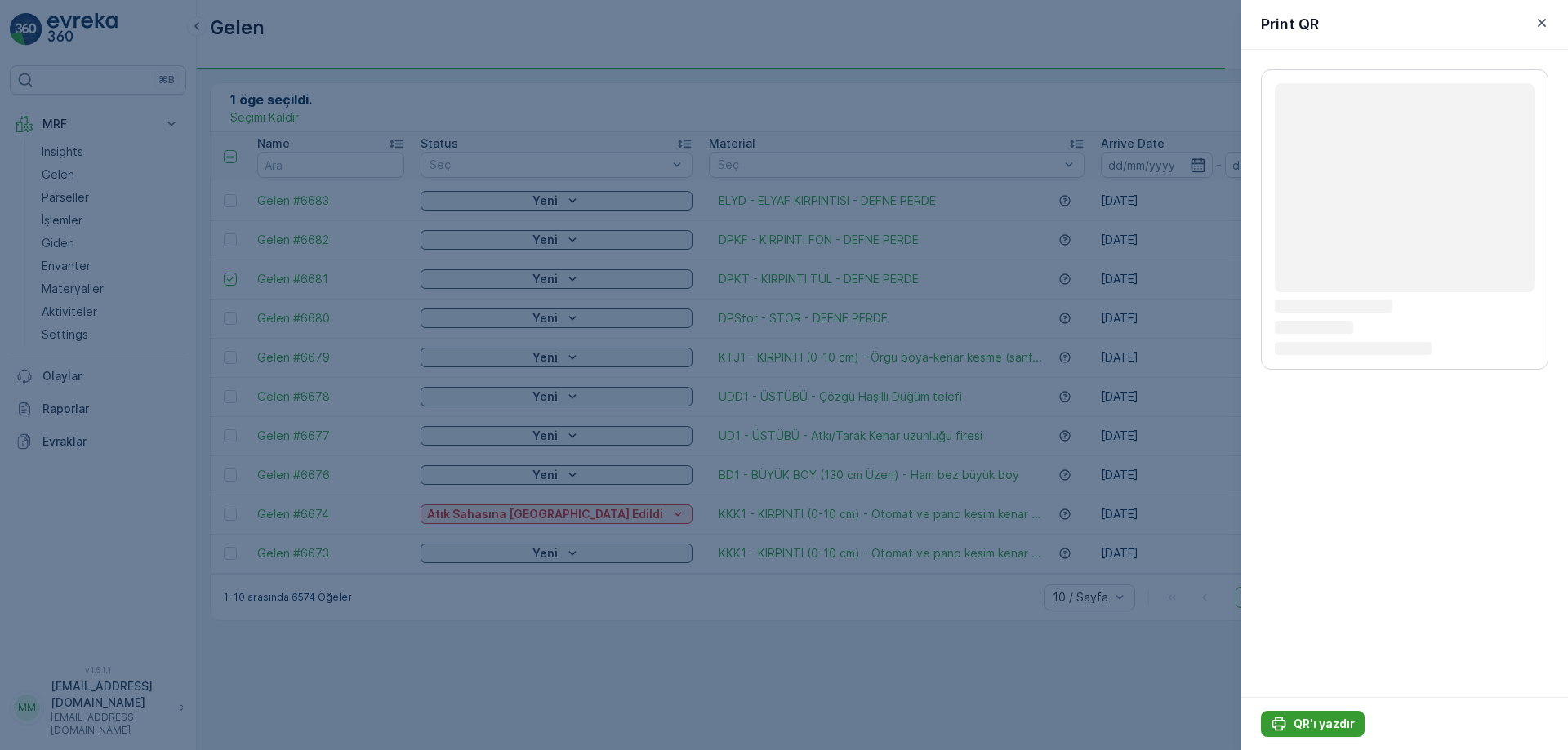
click at [1326, 722] on p "QR'ı yazdır" at bounding box center [1324, 724] width 61 height 16
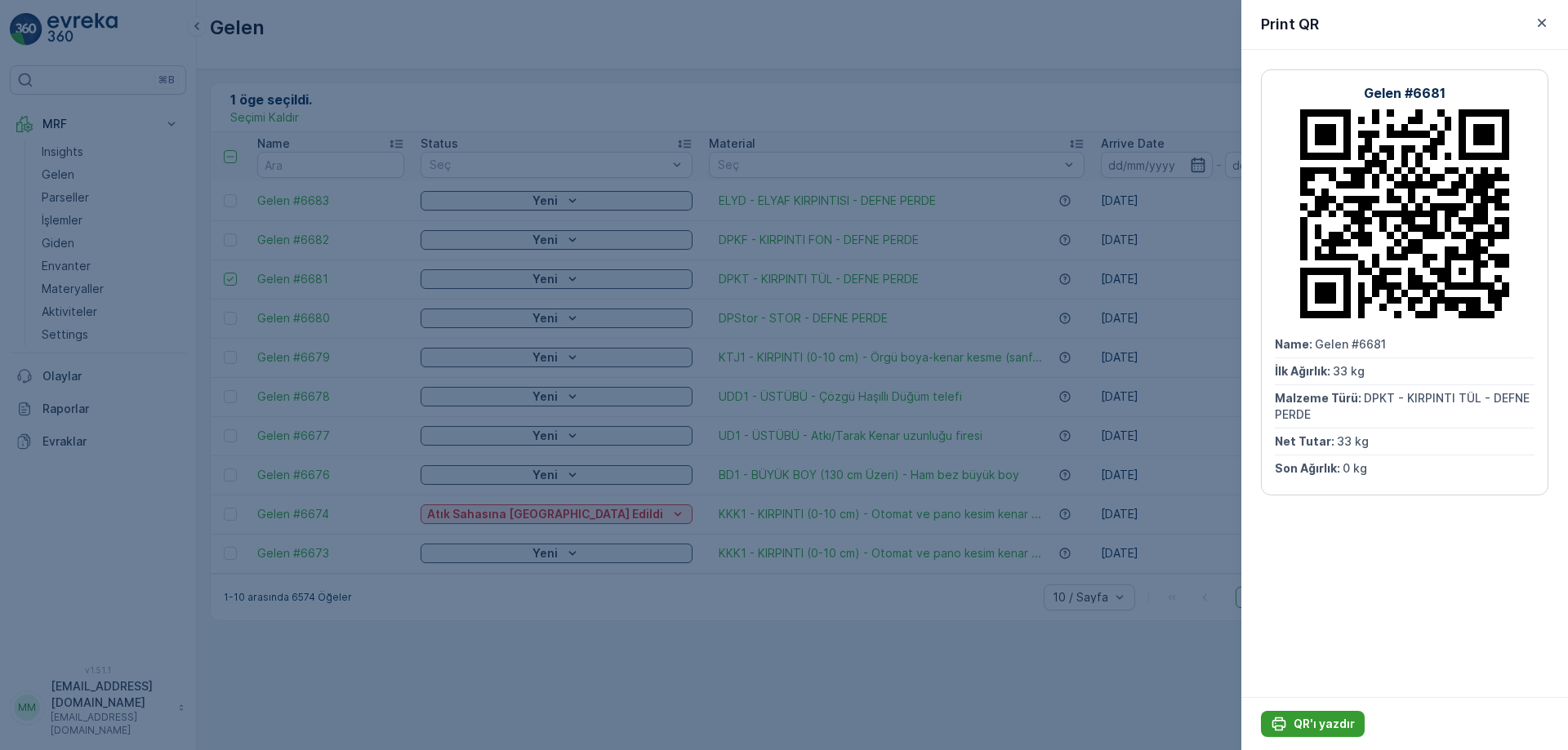
click at [1333, 719] on p "QR'ı yazdır" at bounding box center [1324, 724] width 61 height 16
click at [1542, 22] on icon "button" at bounding box center [1542, 23] width 8 height 8
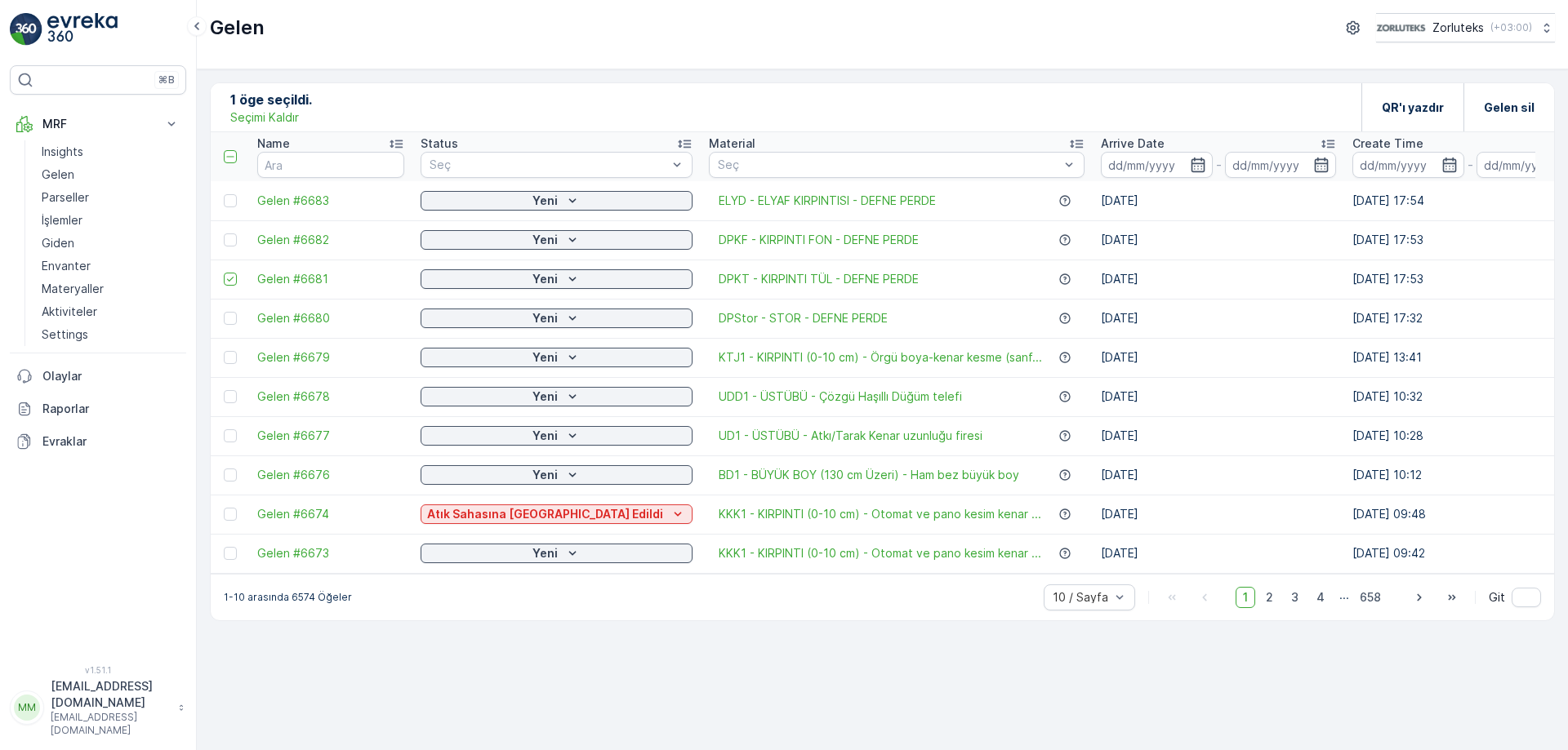
drag, startPoint x: 229, startPoint y: 281, endPoint x: 236, endPoint y: 260, distance: 22.1
click at [229, 279] on icon at bounding box center [230, 279] width 11 height 11
click at [223, 272] on input "checkbox" at bounding box center [223, 272] width 0 height 0
click at [231, 240] on div at bounding box center [230, 240] width 13 height 13
click at [223, 234] on input "checkbox" at bounding box center [223, 234] width 0 height 0
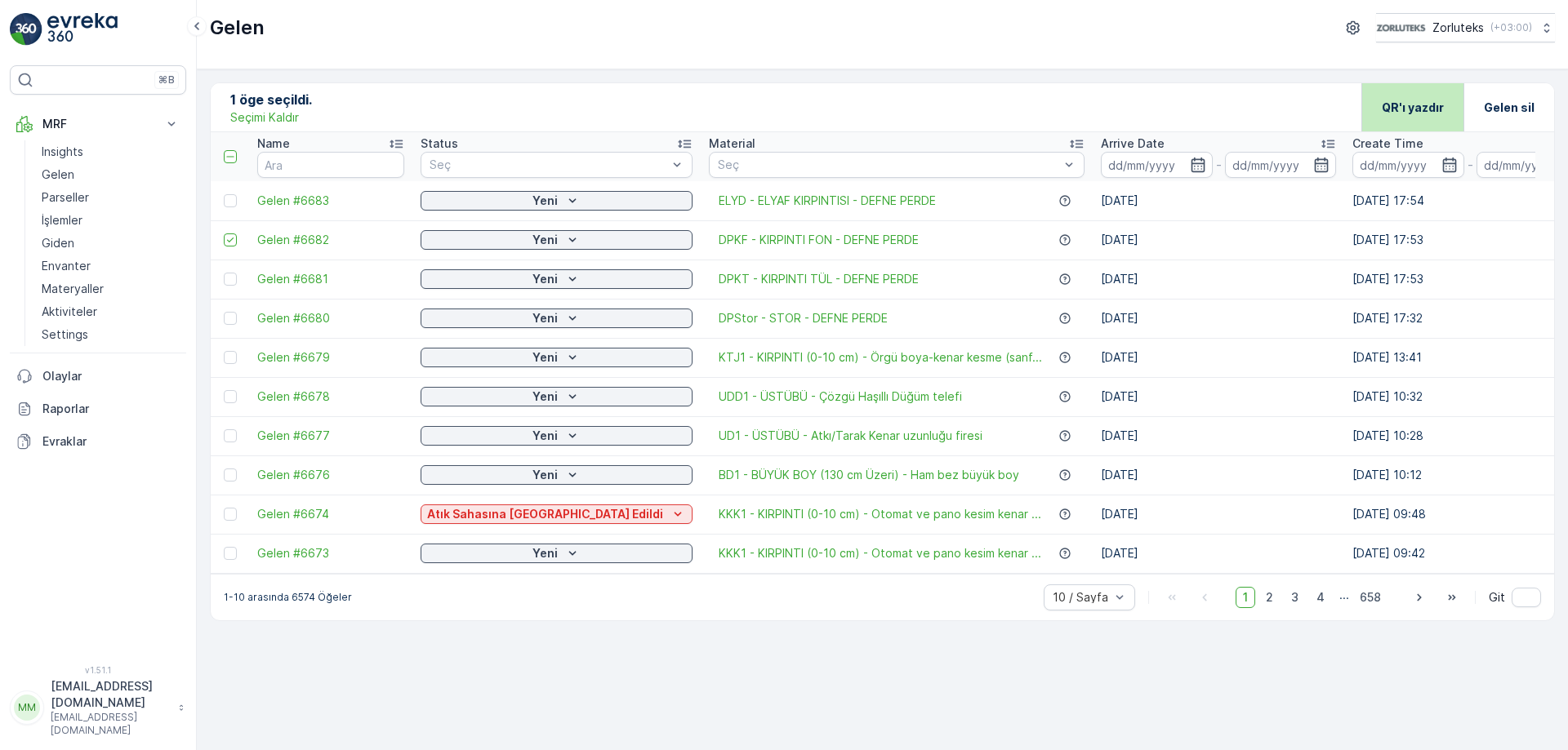
click at [1437, 107] on p "QR'ı yazdır" at bounding box center [1413, 107] width 62 height 16
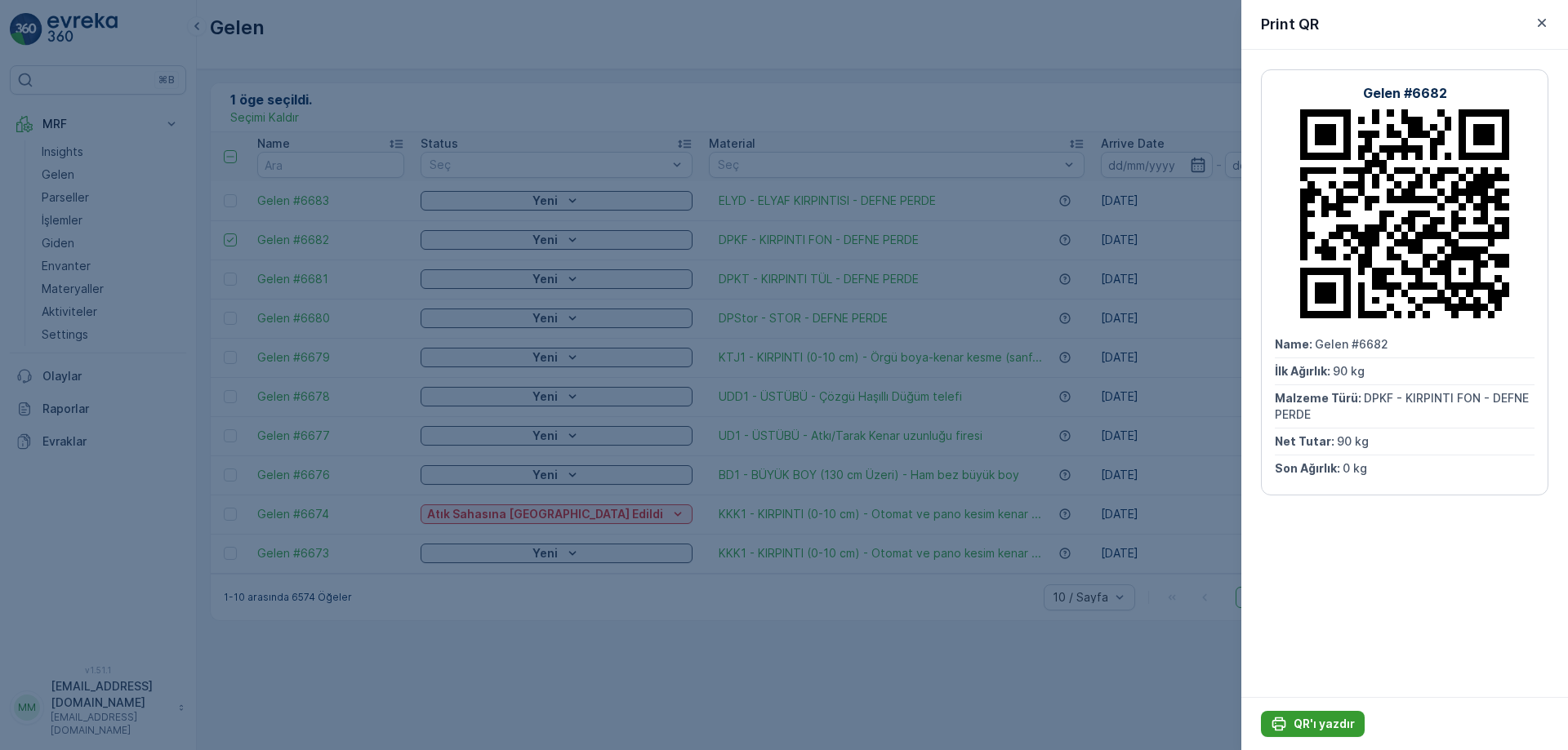
click at [1331, 716] on p "QR'ı yazdır" at bounding box center [1324, 724] width 61 height 16
click at [1539, 20] on icon "button" at bounding box center [1542, 23] width 8 height 8
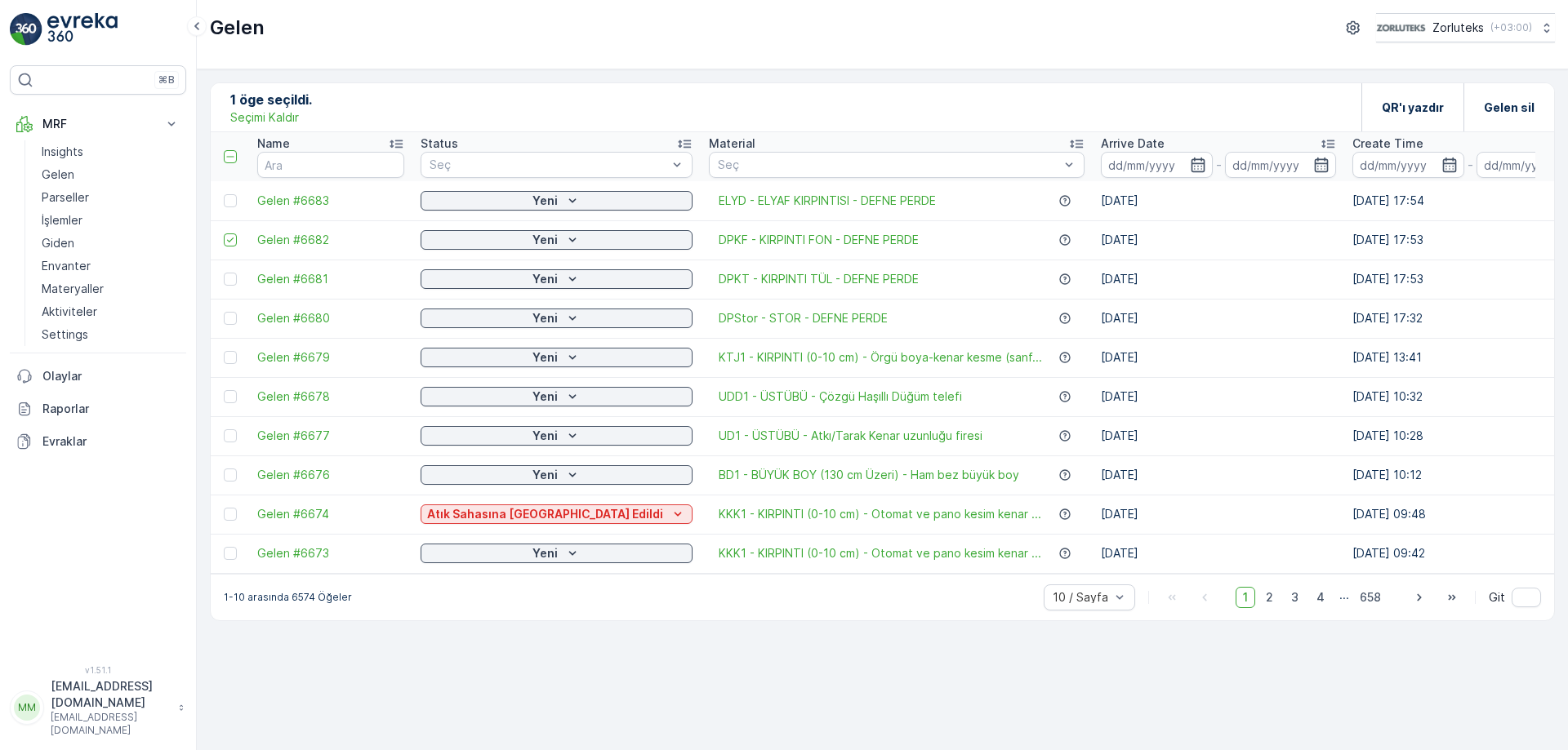
click at [232, 248] on td at bounding box center [230, 240] width 39 height 40
click at [231, 238] on icon at bounding box center [230, 240] width 11 height 11
click at [223, 234] on input "checkbox" at bounding box center [223, 234] width 0 height 0
click at [231, 199] on div at bounding box center [230, 201] width 13 height 13
click at [223, 194] on input "checkbox" at bounding box center [223, 194] width 0 height 0
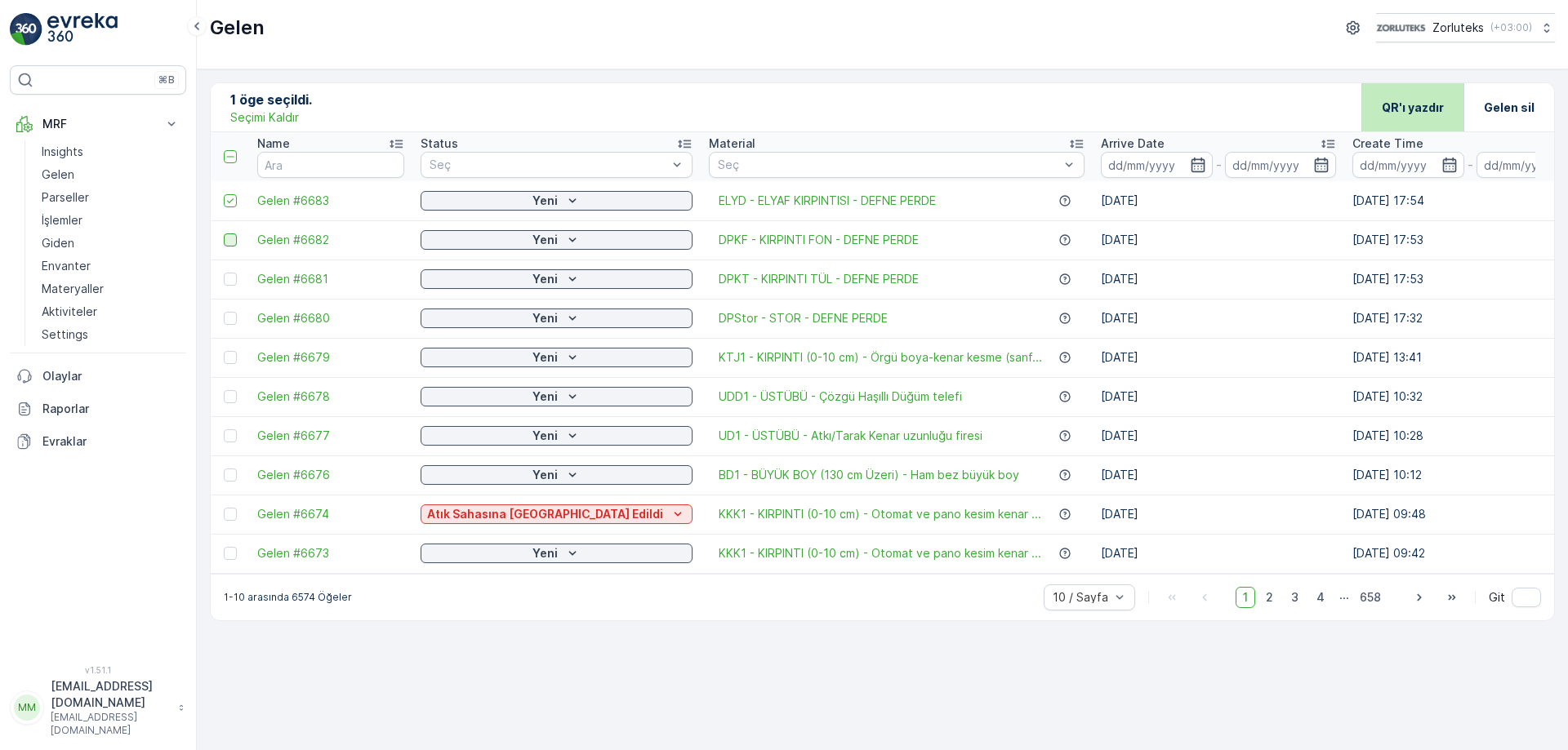
click at [1431, 112] on p "QR'ı yazdır" at bounding box center [1413, 107] width 62 height 16
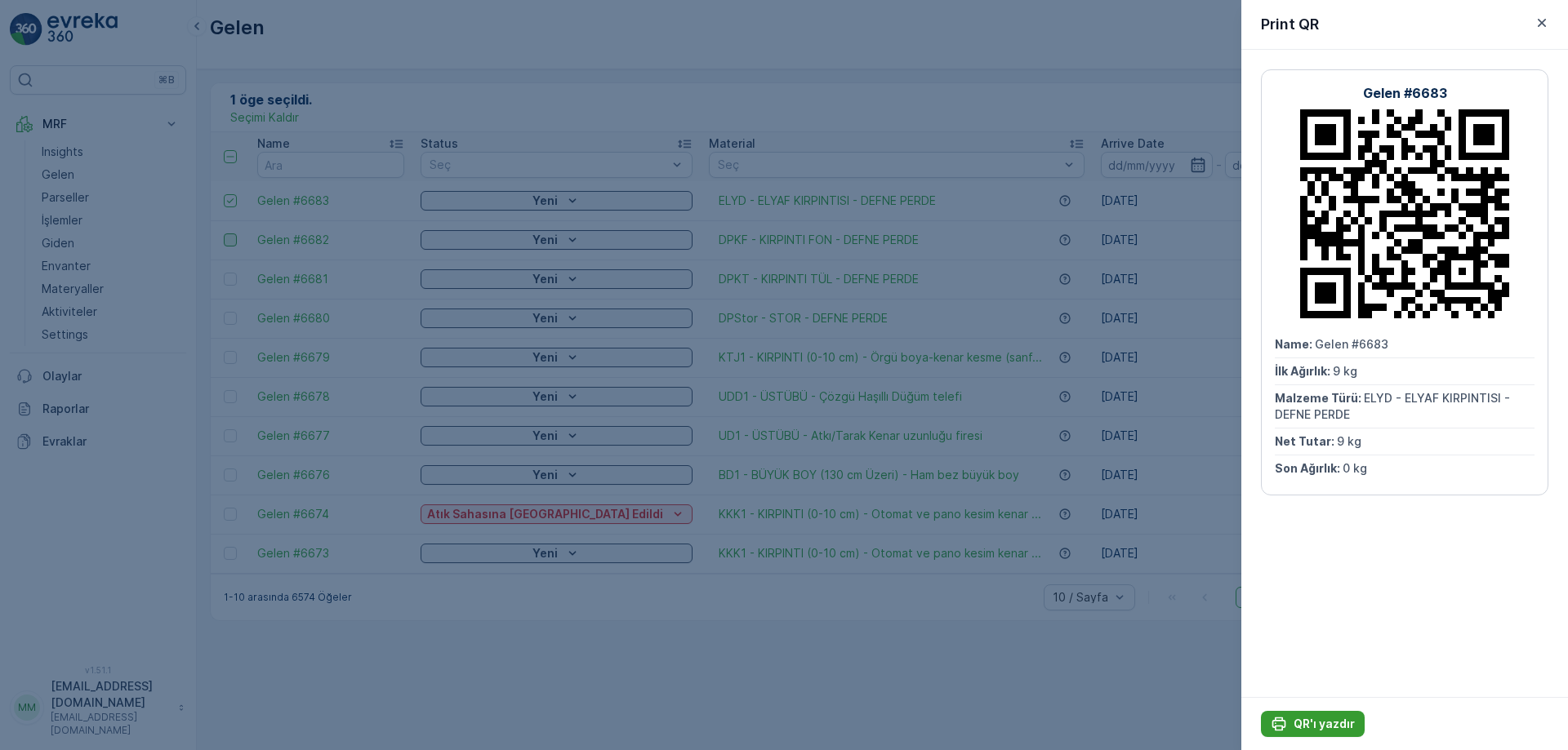
click at [1330, 725] on p "QR'ı yazdır" at bounding box center [1324, 724] width 61 height 16
click at [1539, 22] on icon "button" at bounding box center [1541, 23] width 16 height 16
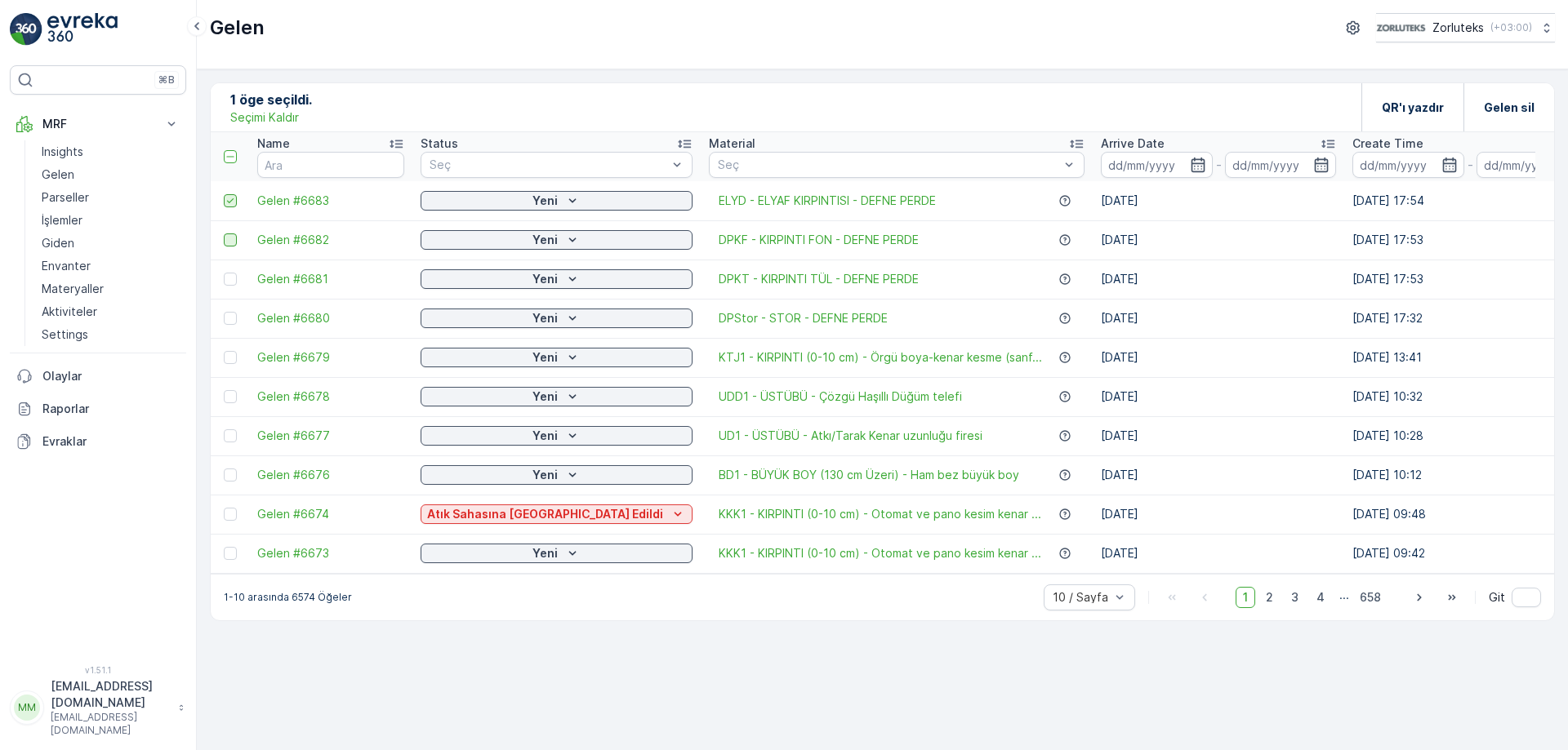
click at [230, 198] on icon at bounding box center [230, 201] width 11 height 11
click at [223, 194] on input "checkbox" at bounding box center [223, 194] width 0 height 0
click at [234, 239] on div at bounding box center [230, 240] width 13 height 13
click at [223, 234] on input "checkbox" at bounding box center [223, 234] width 0 height 0
click at [1395, 108] on p "QR'ı yazdır" at bounding box center [1413, 107] width 62 height 16
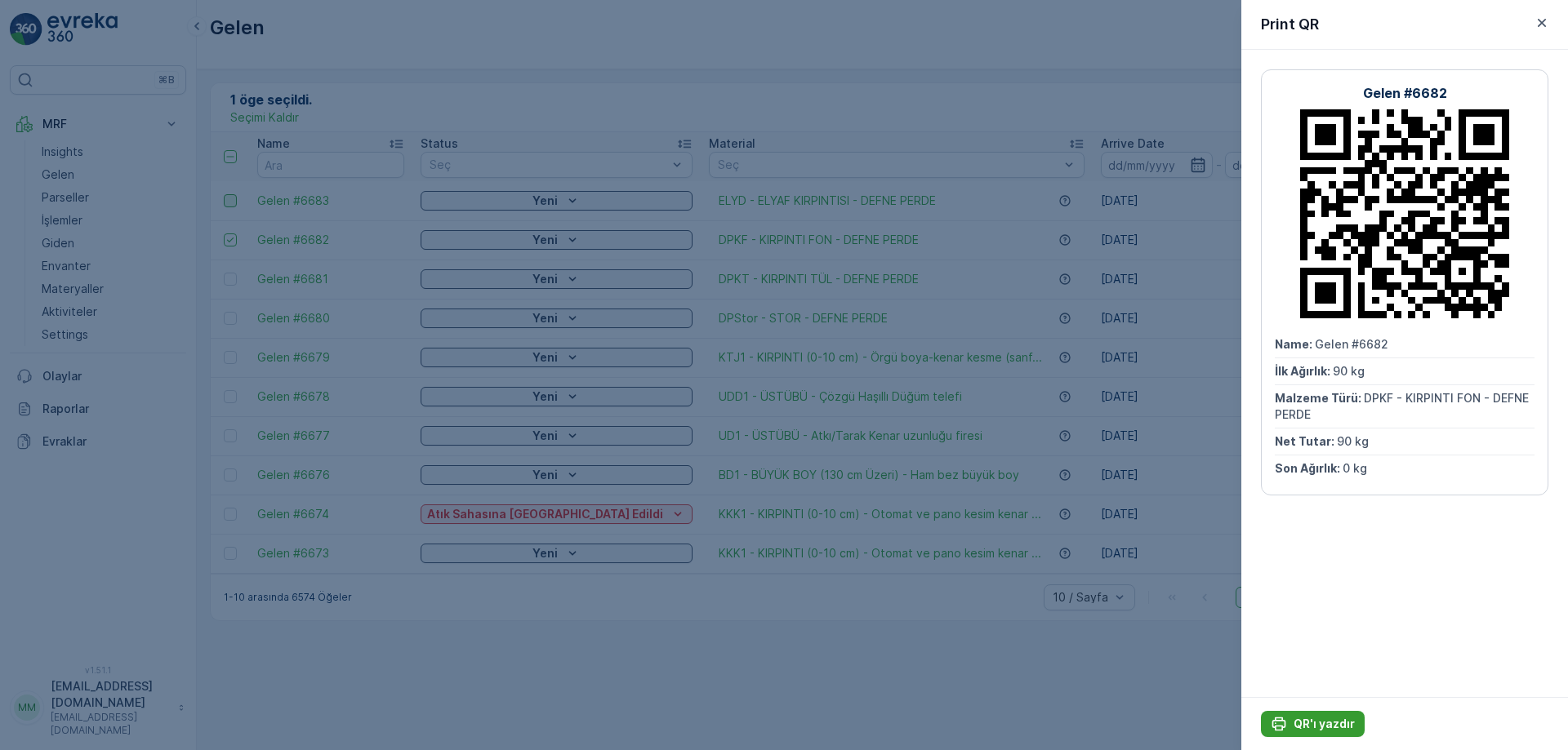
click at [1315, 719] on p "QR'ı yazdır" at bounding box center [1324, 724] width 61 height 16
click at [1541, 27] on icon "button" at bounding box center [1541, 23] width 16 height 16
